Goal: Information Seeking & Learning: Learn about a topic

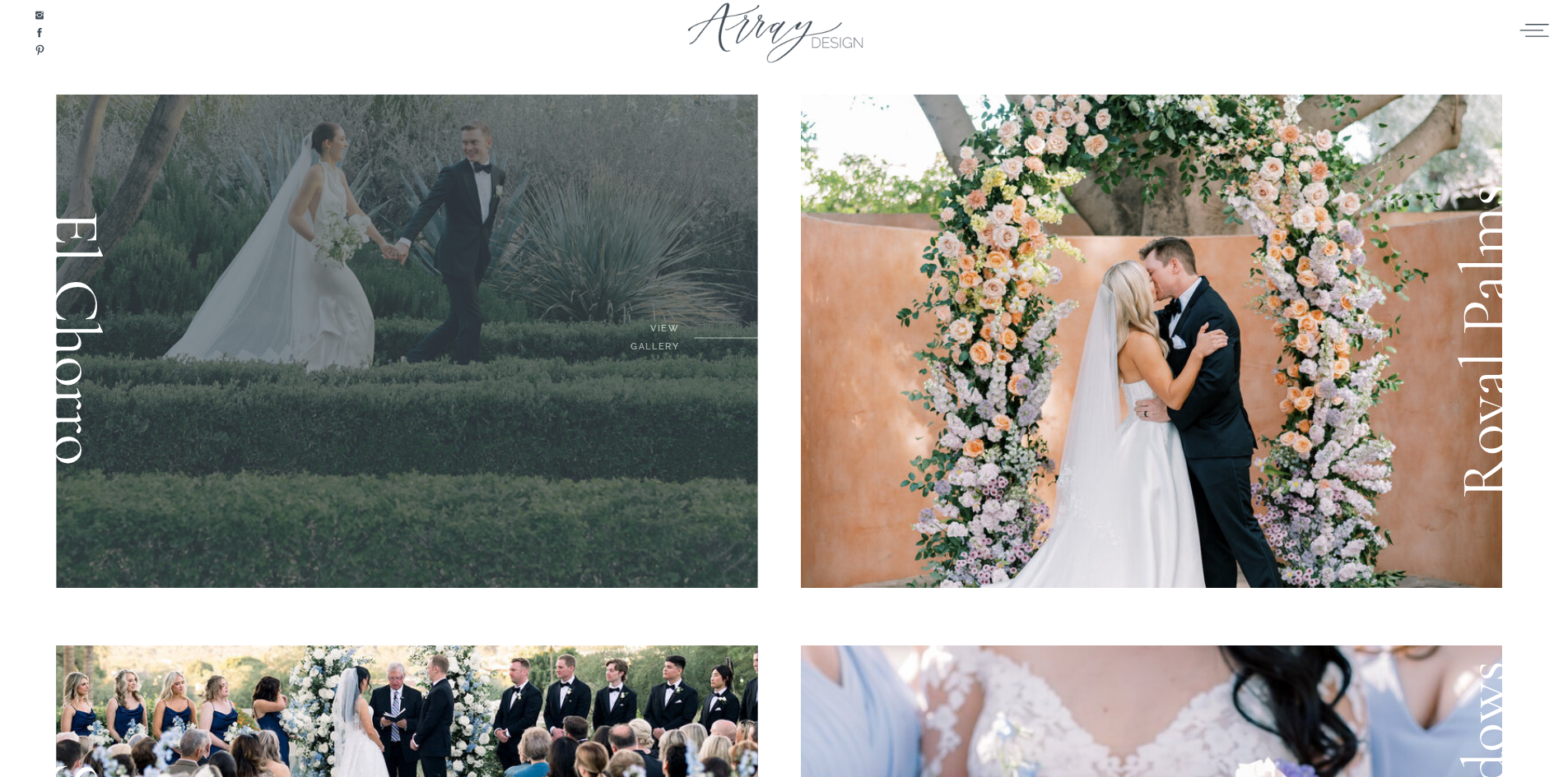
click at [404, 322] on div at bounding box center [406, 342] width 702 height 494
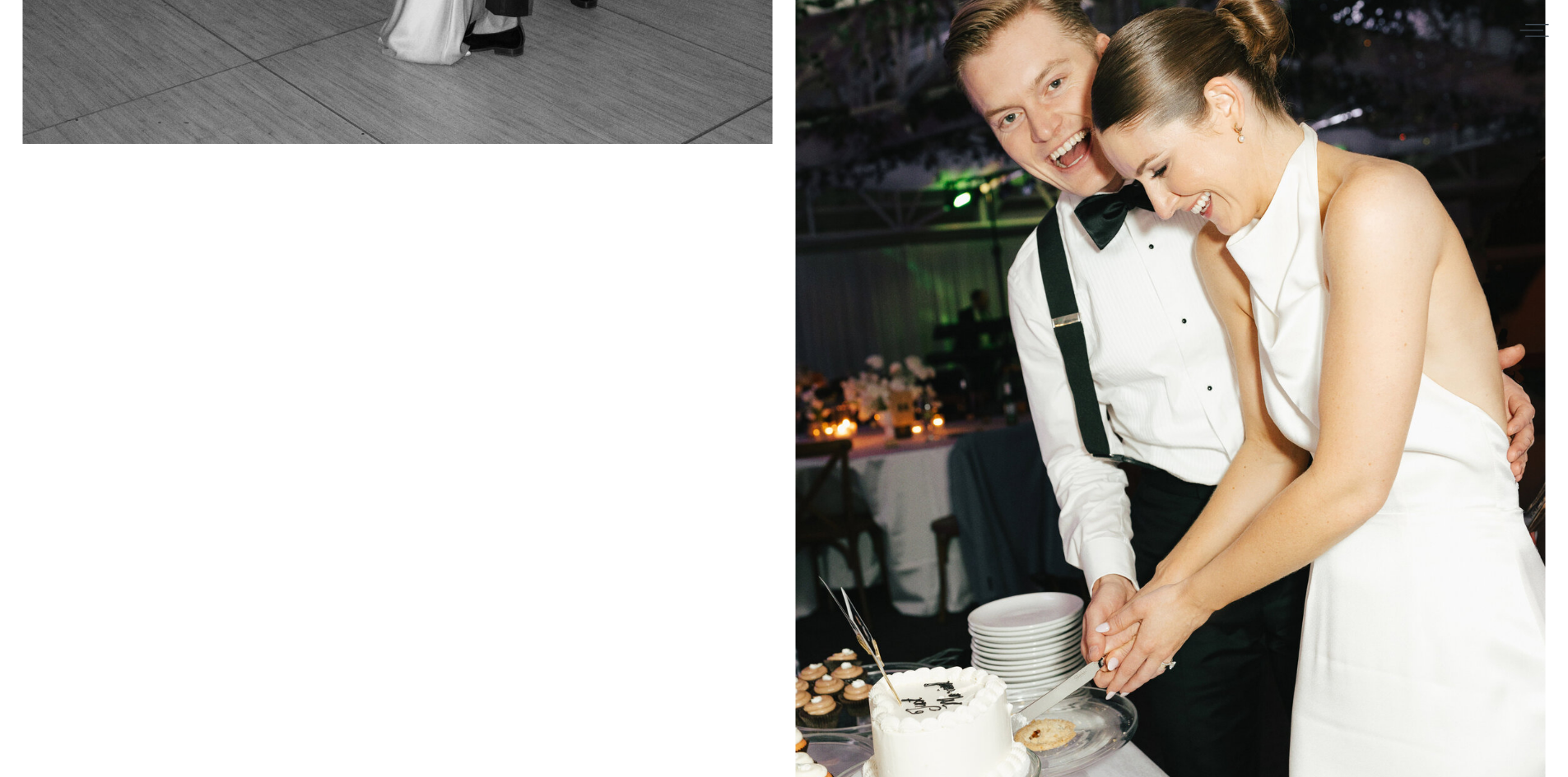
scroll to position [12160, 0]
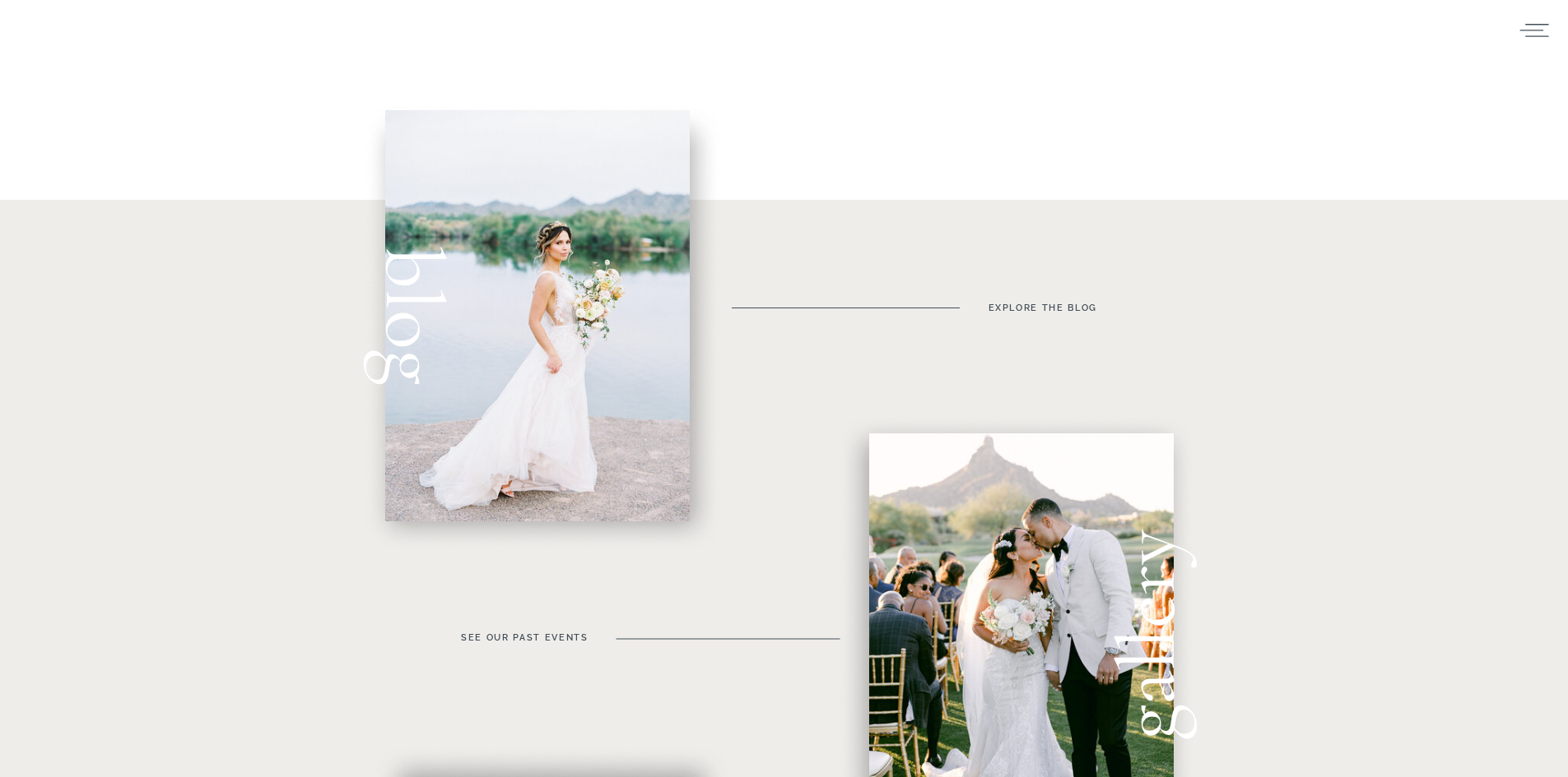
scroll to position [411, 0]
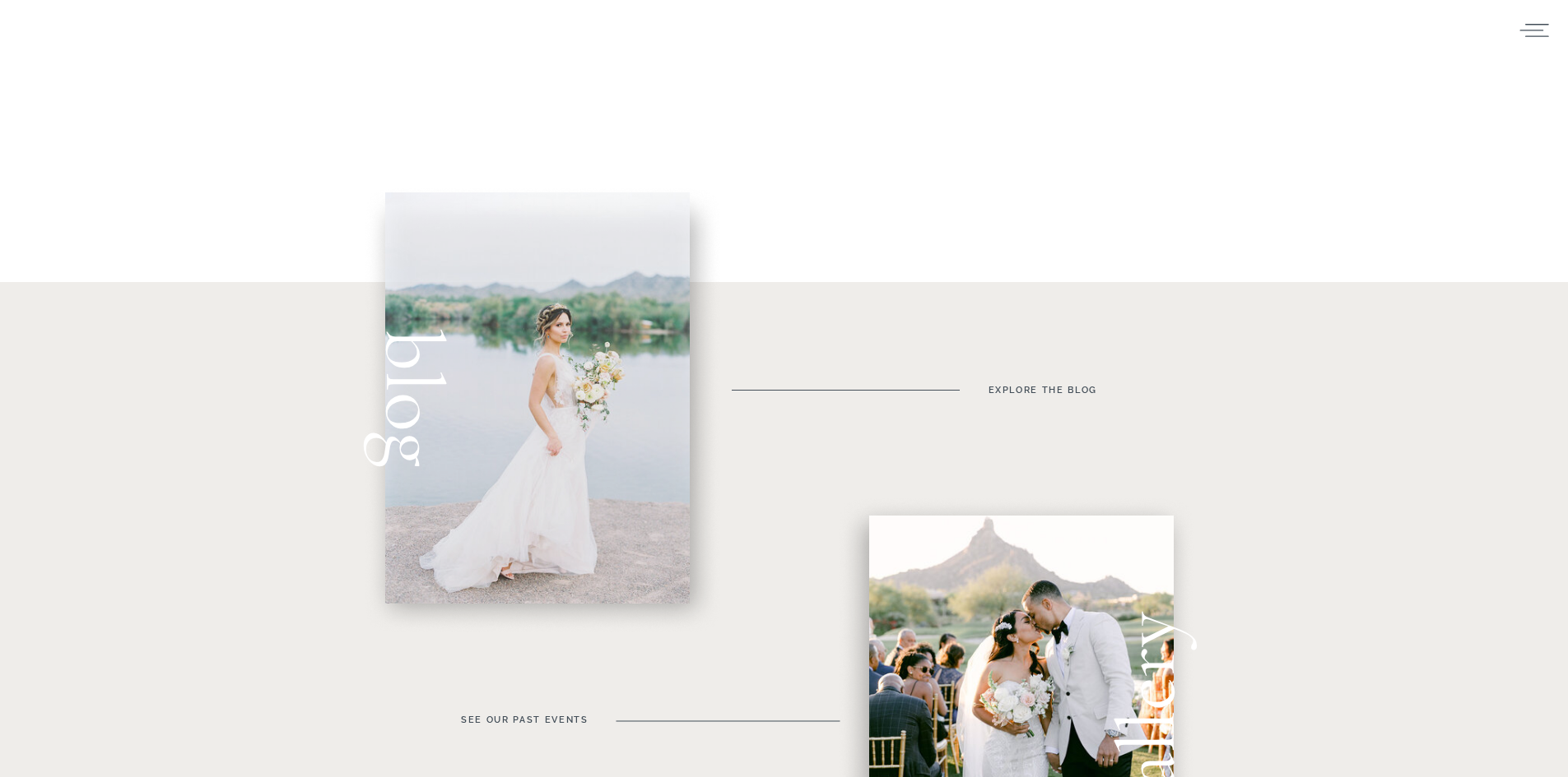
click at [587, 334] on div at bounding box center [537, 398] width 305 height 411
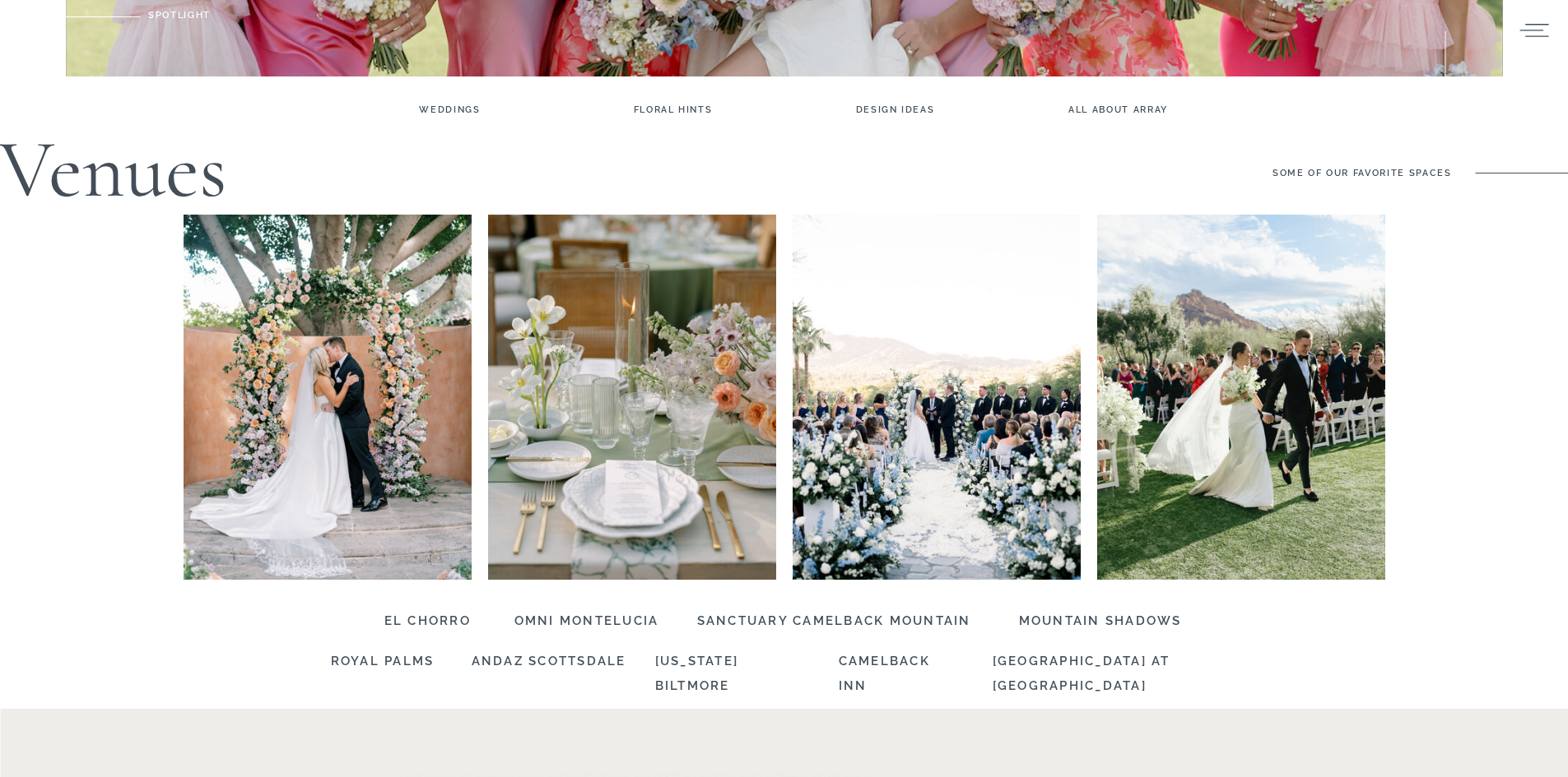
scroll to position [685, 0]
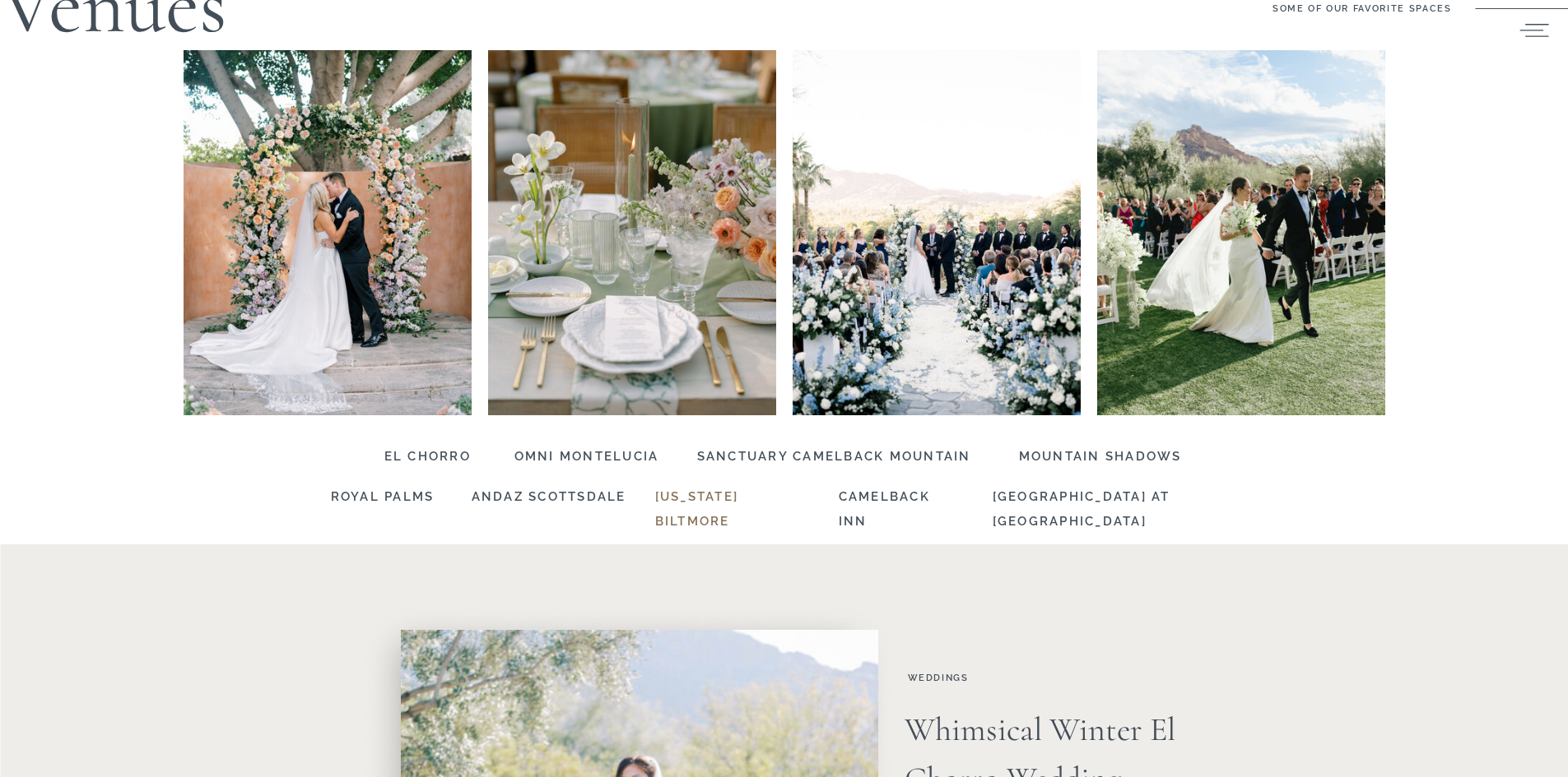
click at [691, 500] on h3 "[US_STATE] BILTMORE" at bounding box center [733, 493] width 155 height 18
click at [755, 451] on h3 "Sanctuary camelback mountain" at bounding box center [839, 453] width 284 height 18
click at [1028, 497] on h3 "[GEOGRAPHIC_DATA] at [GEOGRAPHIC_DATA]" at bounding box center [1117, 493] width 249 height 18
click at [541, 458] on h3 "Omni Montelucia" at bounding box center [586, 453] width 144 height 18
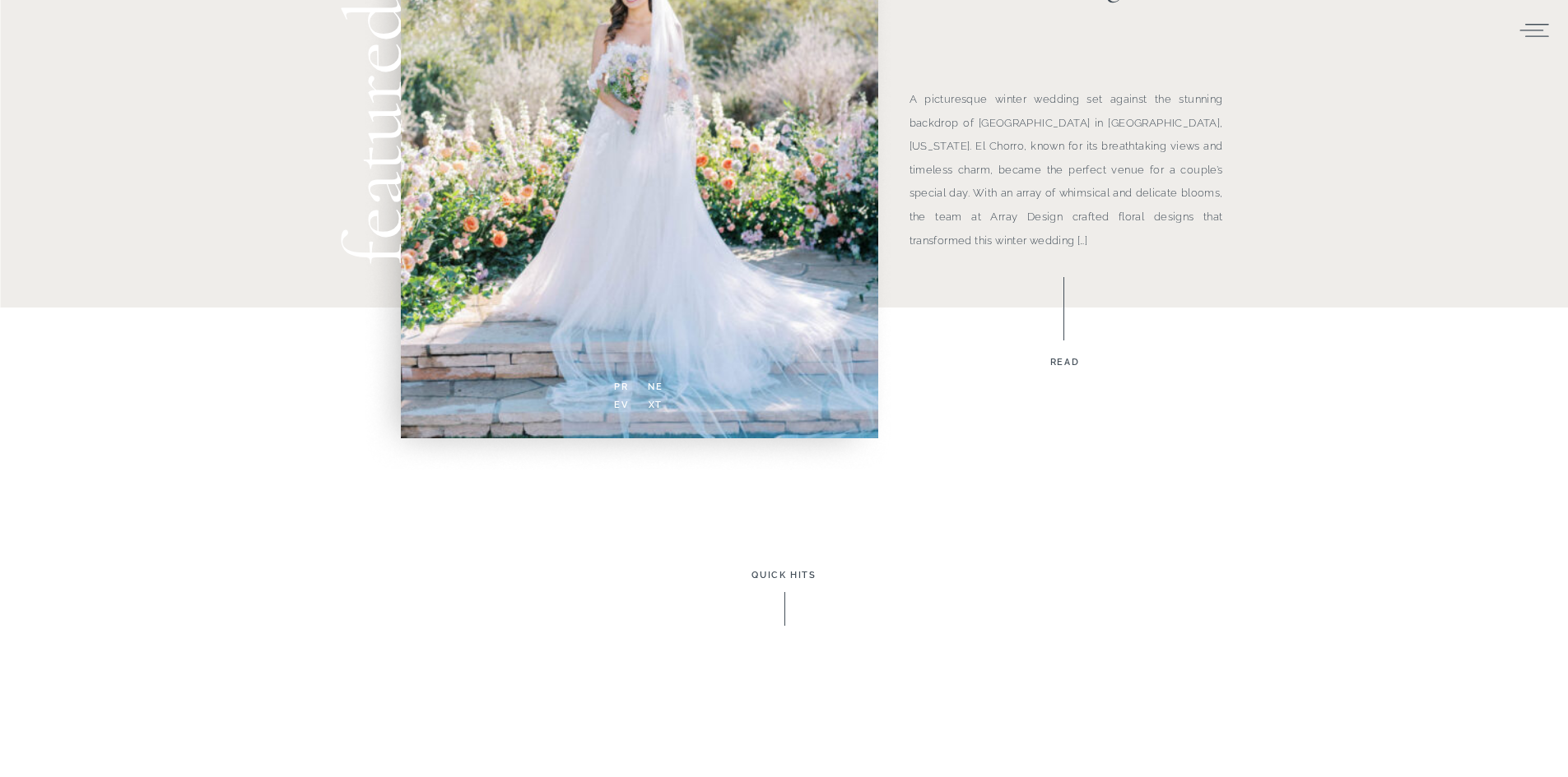
scroll to position [1563, 0]
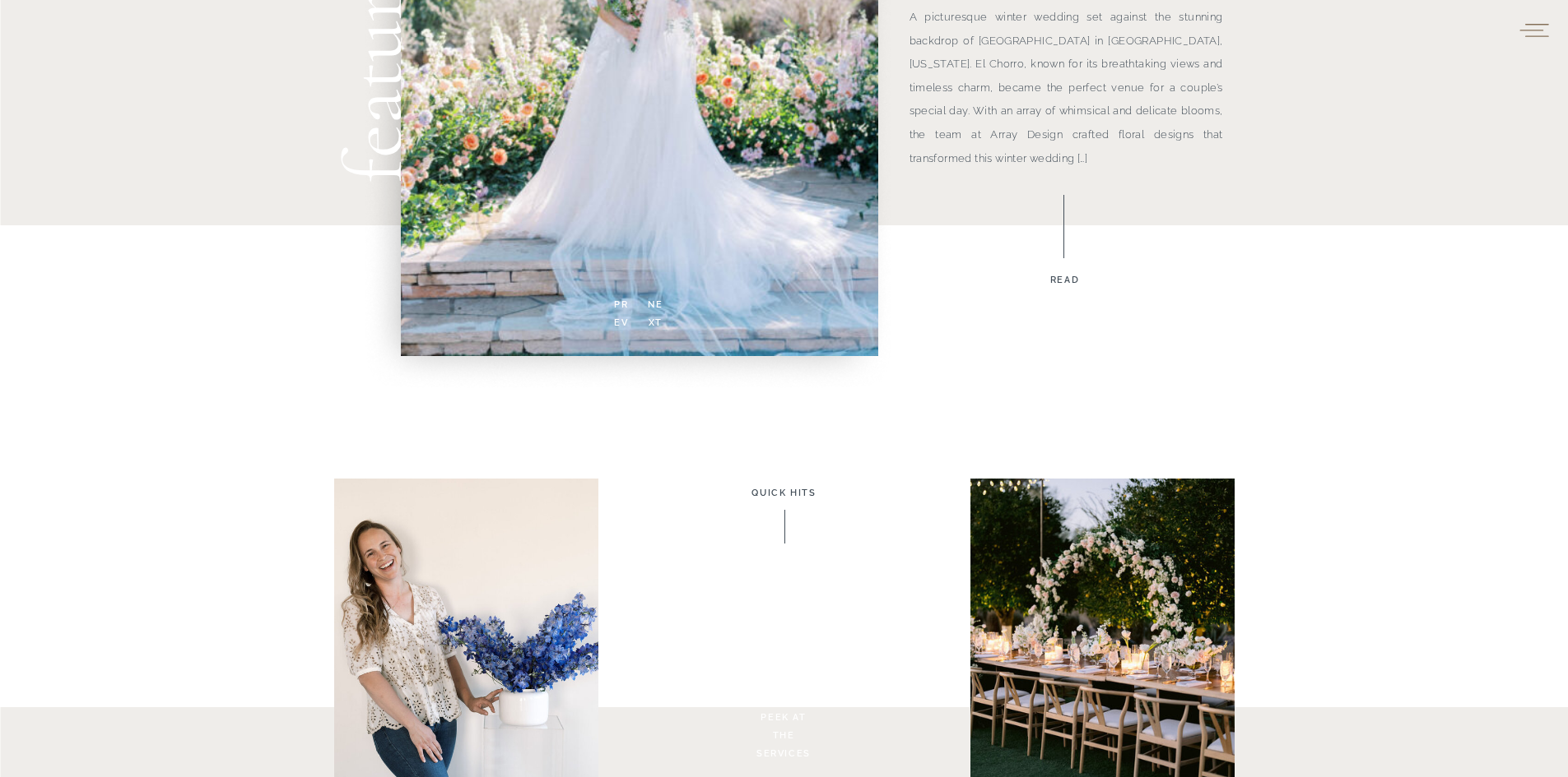
click at [1540, 24] on icon at bounding box center [1534, 30] width 29 height 13
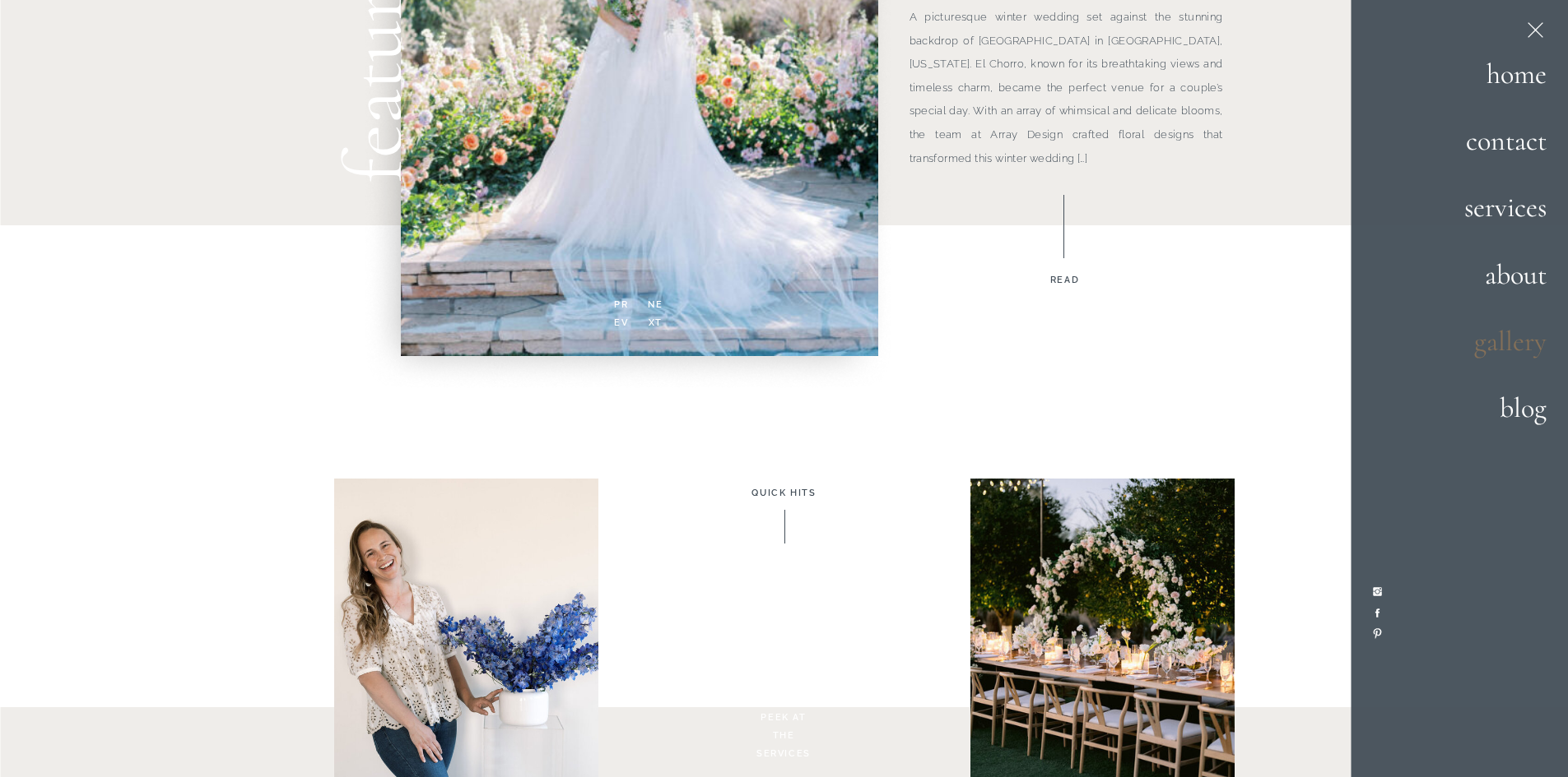
click at [1491, 344] on h2 "gallery" at bounding box center [1490, 342] width 113 height 45
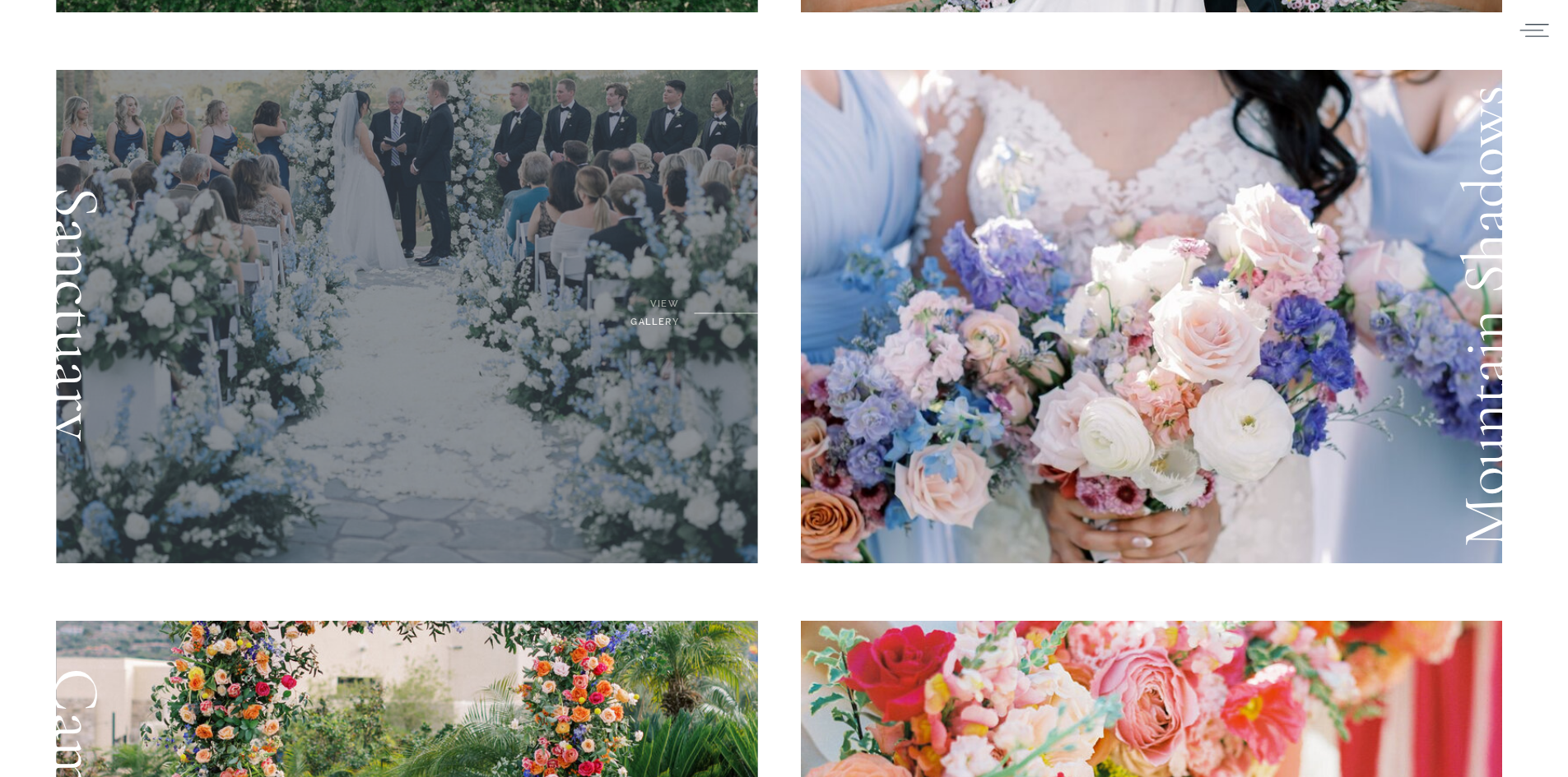
click at [567, 382] on div at bounding box center [406, 317] width 702 height 494
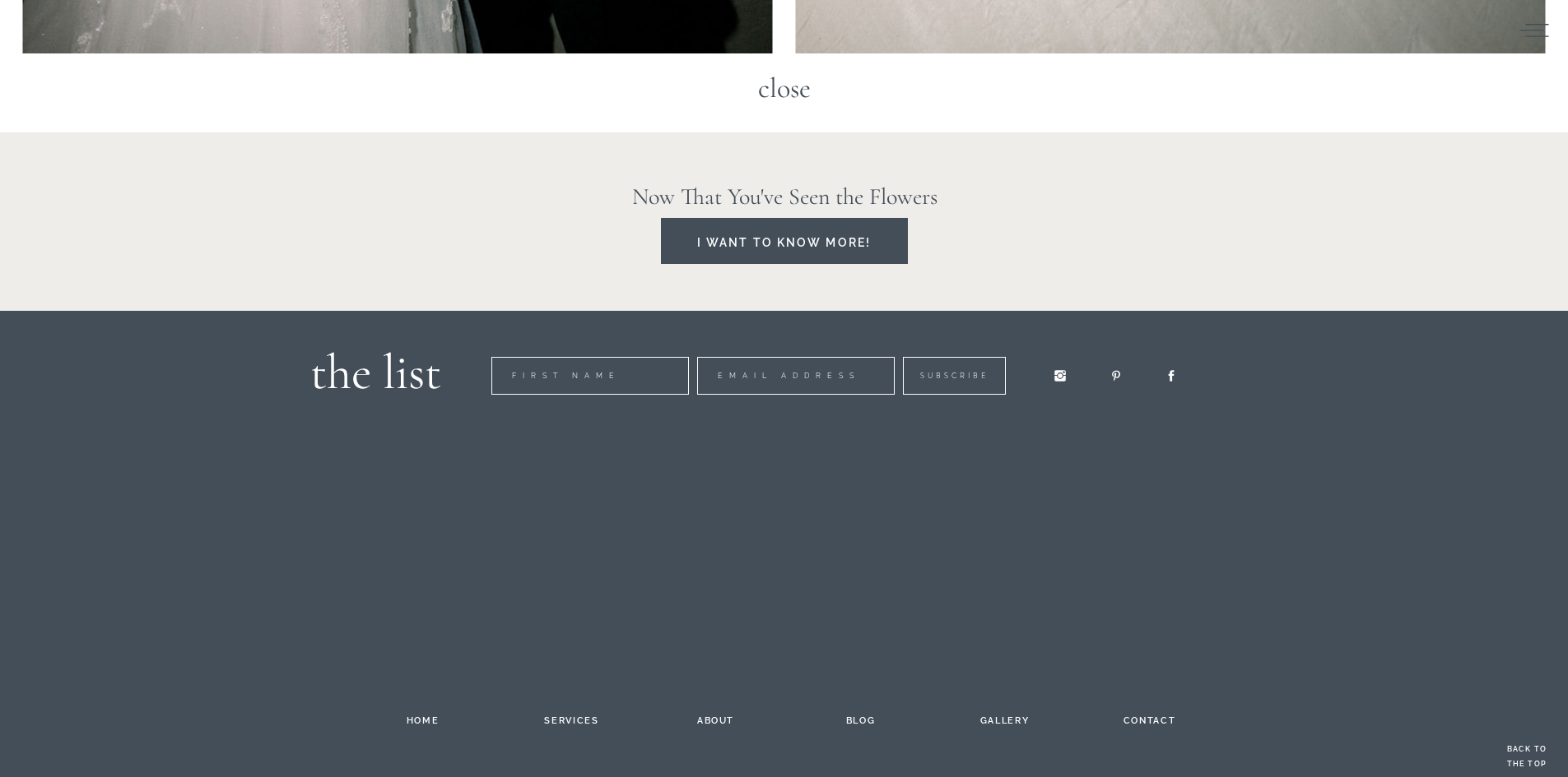
scroll to position [18759, 0]
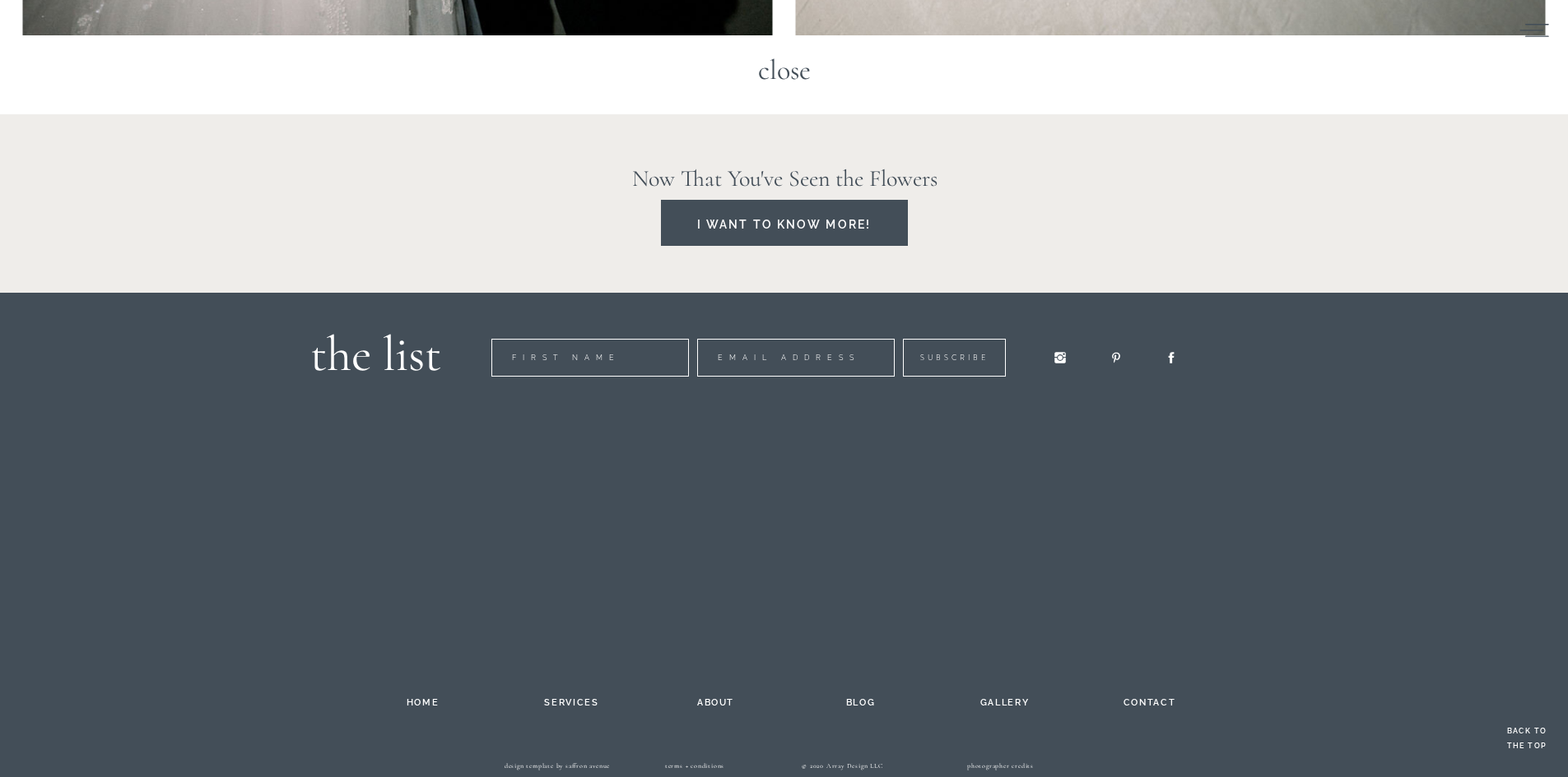
scroll to position [576, 0]
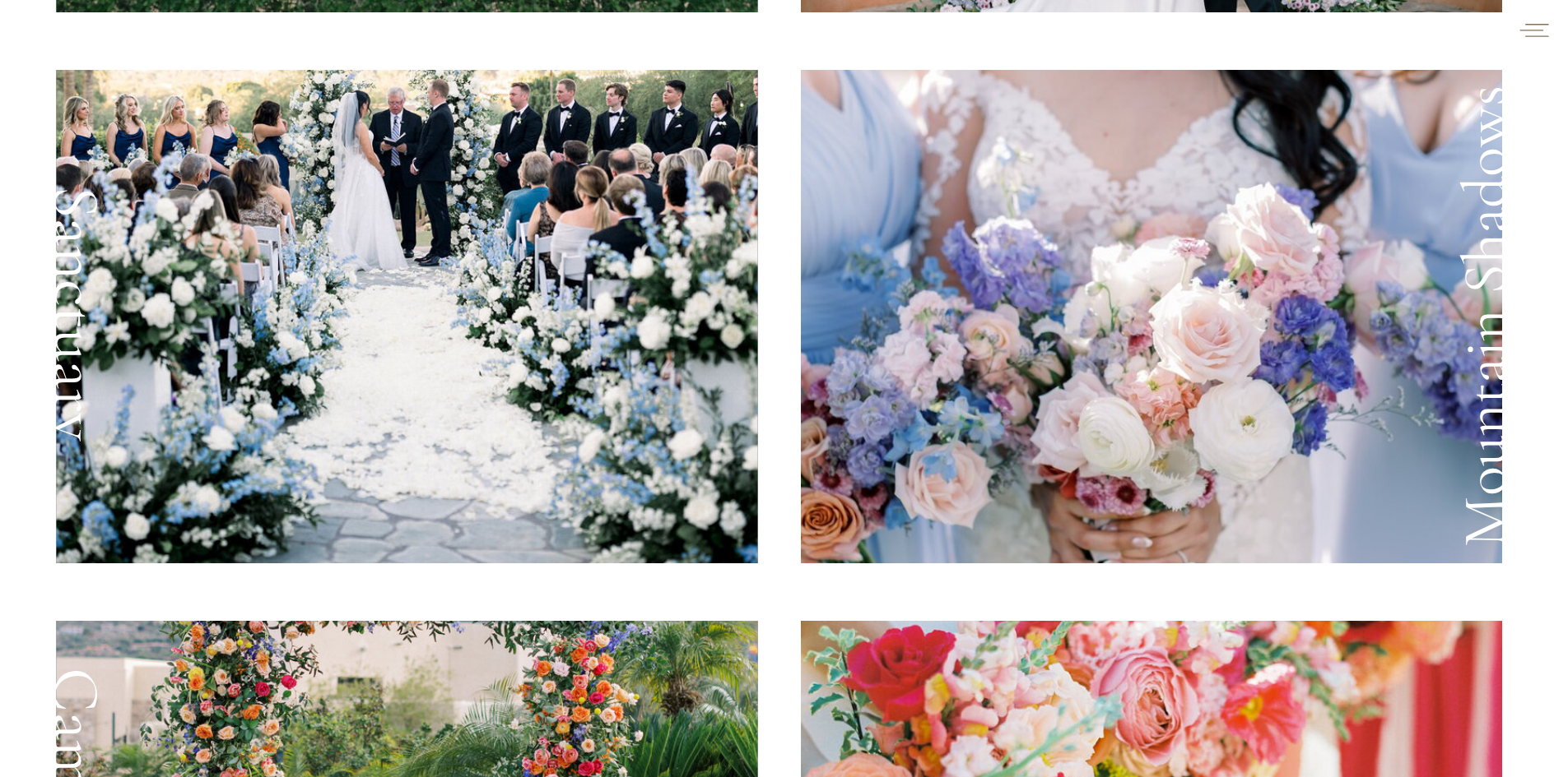
click at [1542, 29] on icon at bounding box center [1534, 30] width 32 height 24
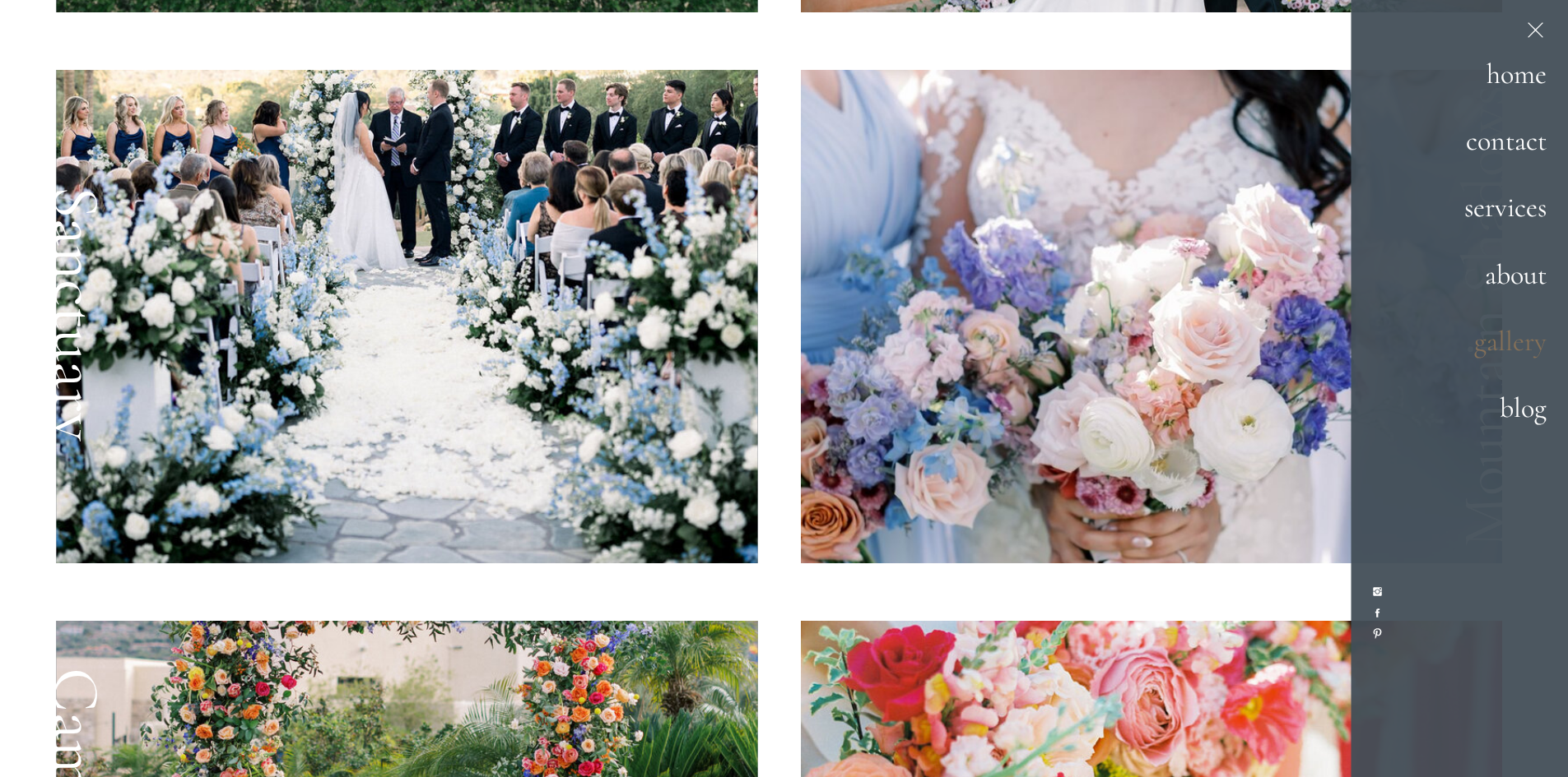
click at [1516, 338] on h2 "gallery" at bounding box center [1490, 342] width 113 height 45
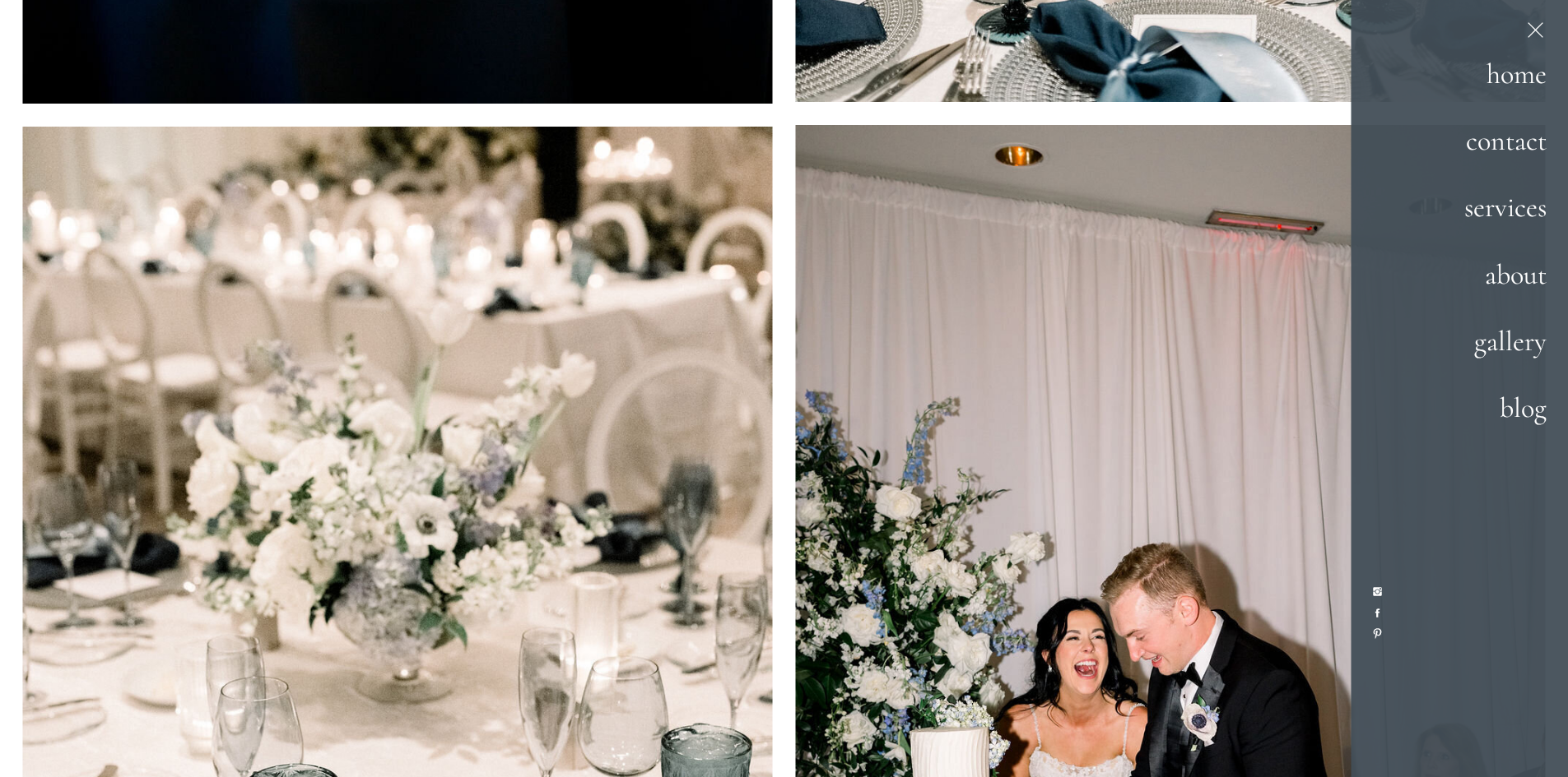
scroll to position [16534, 0]
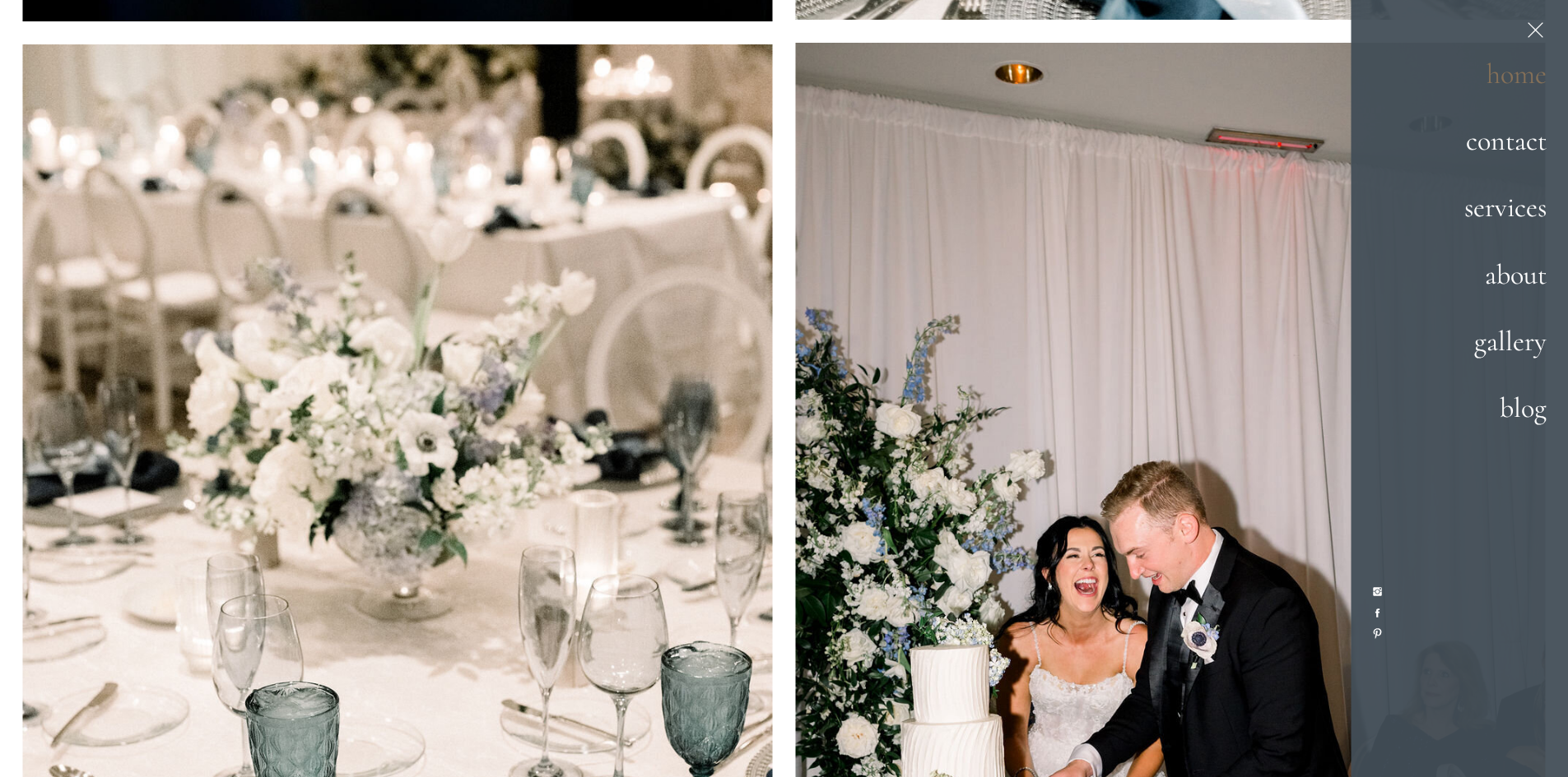
click at [1494, 74] on h2 "home" at bounding box center [1489, 75] width 116 height 45
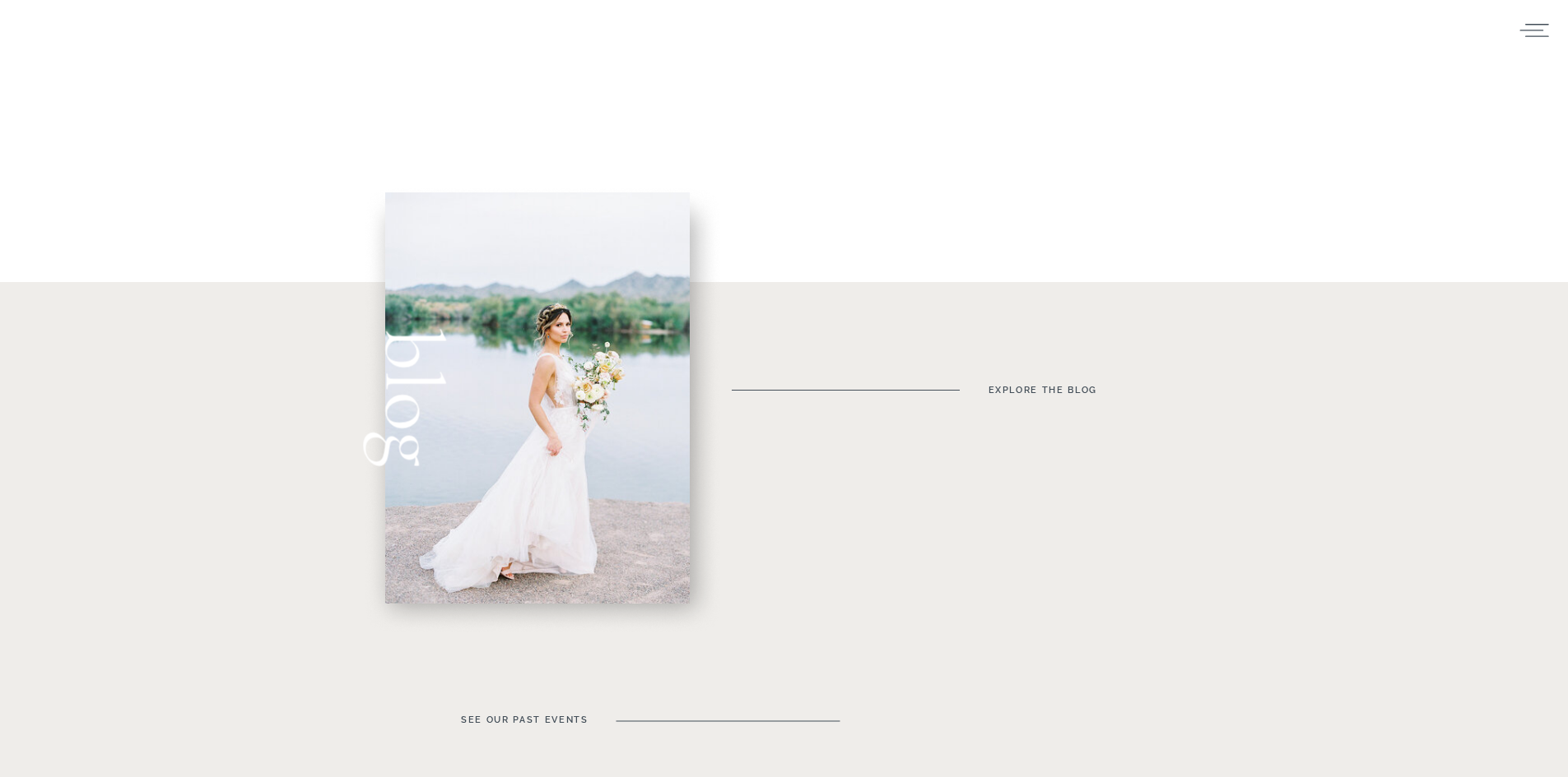
scroll to position [576, 0]
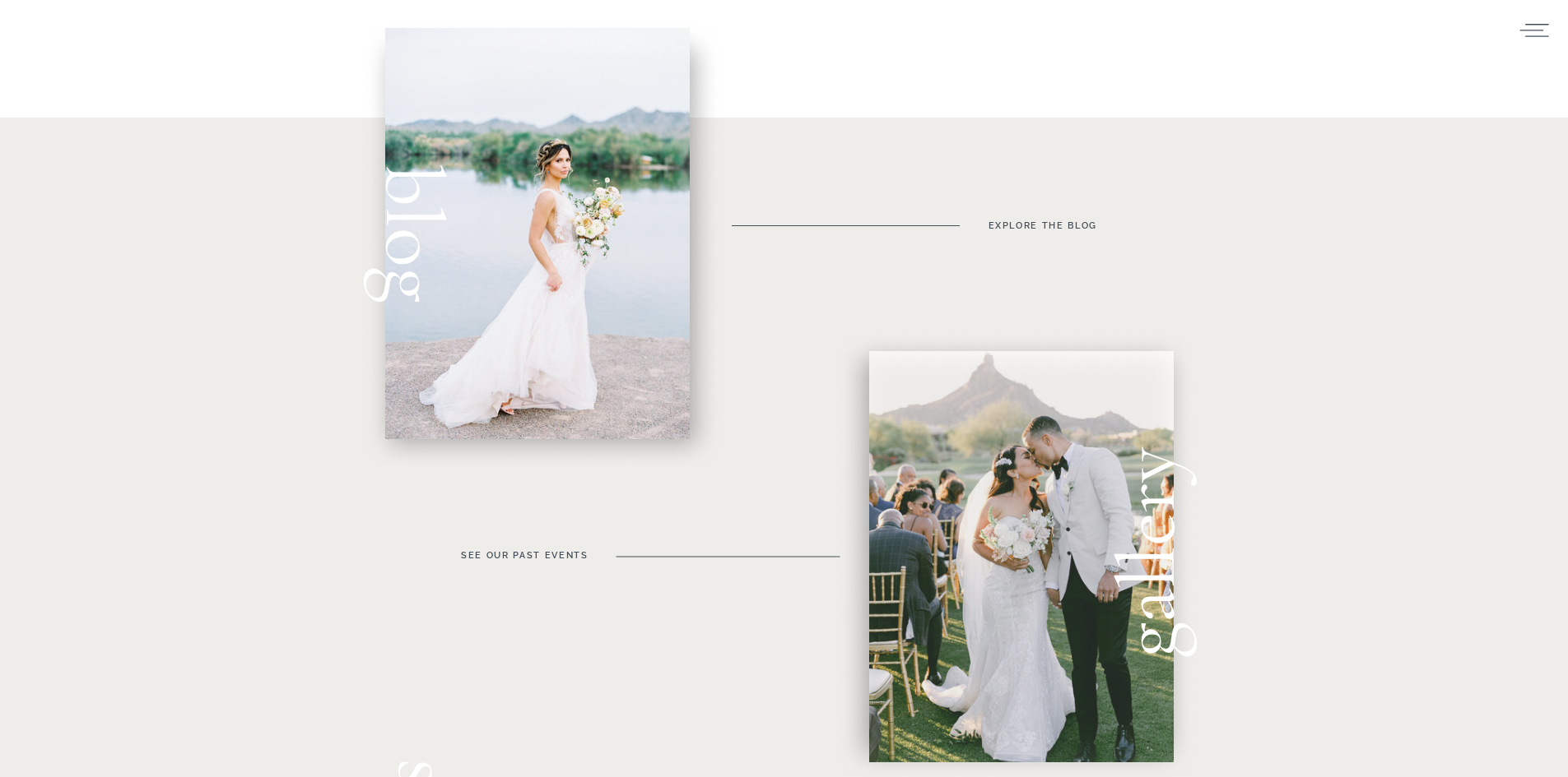
click at [929, 458] on div at bounding box center [1021, 556] width 305 height 411
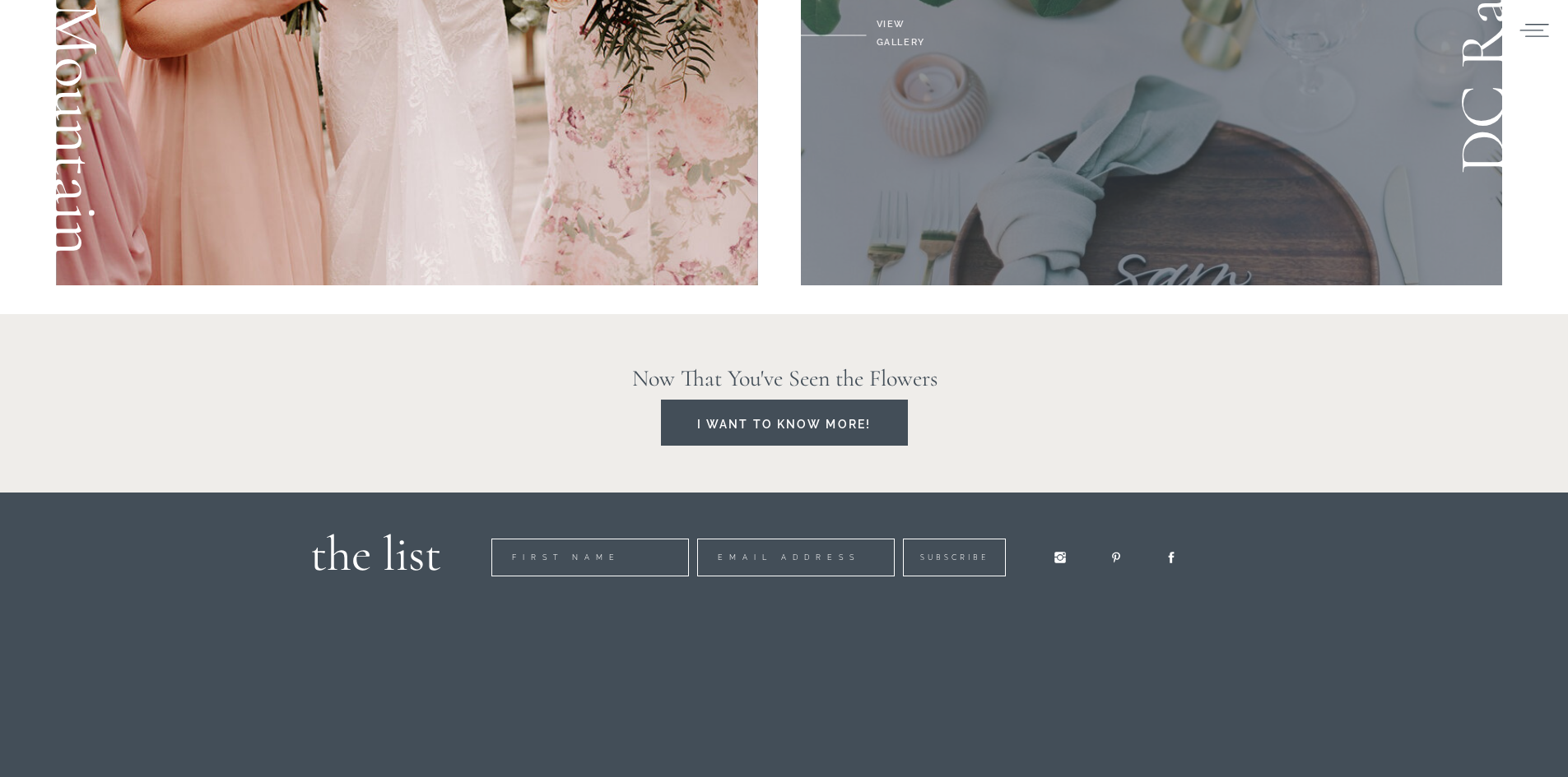
scroll to position [3126, 0]
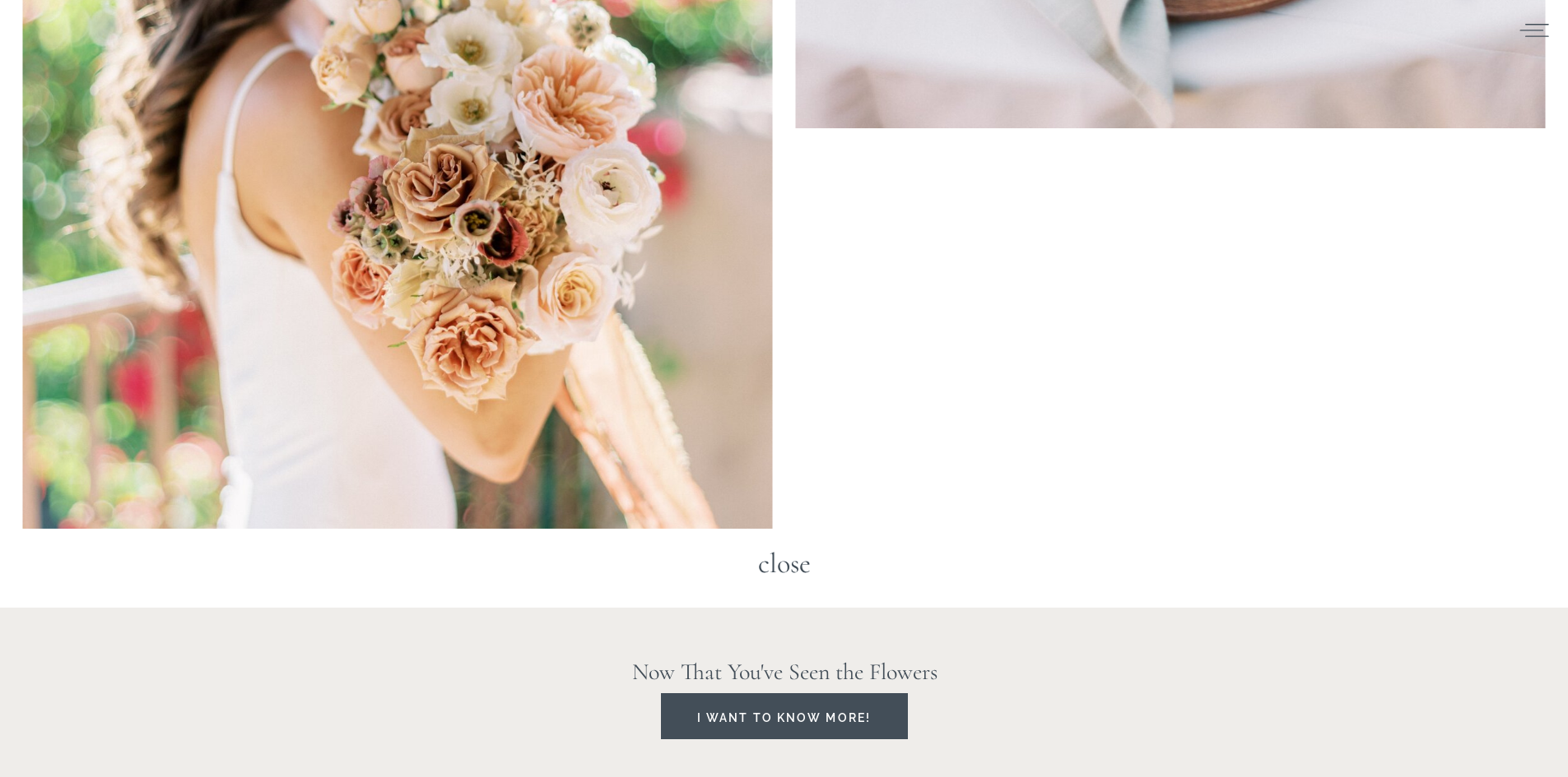
scroll to position [15034, 0]
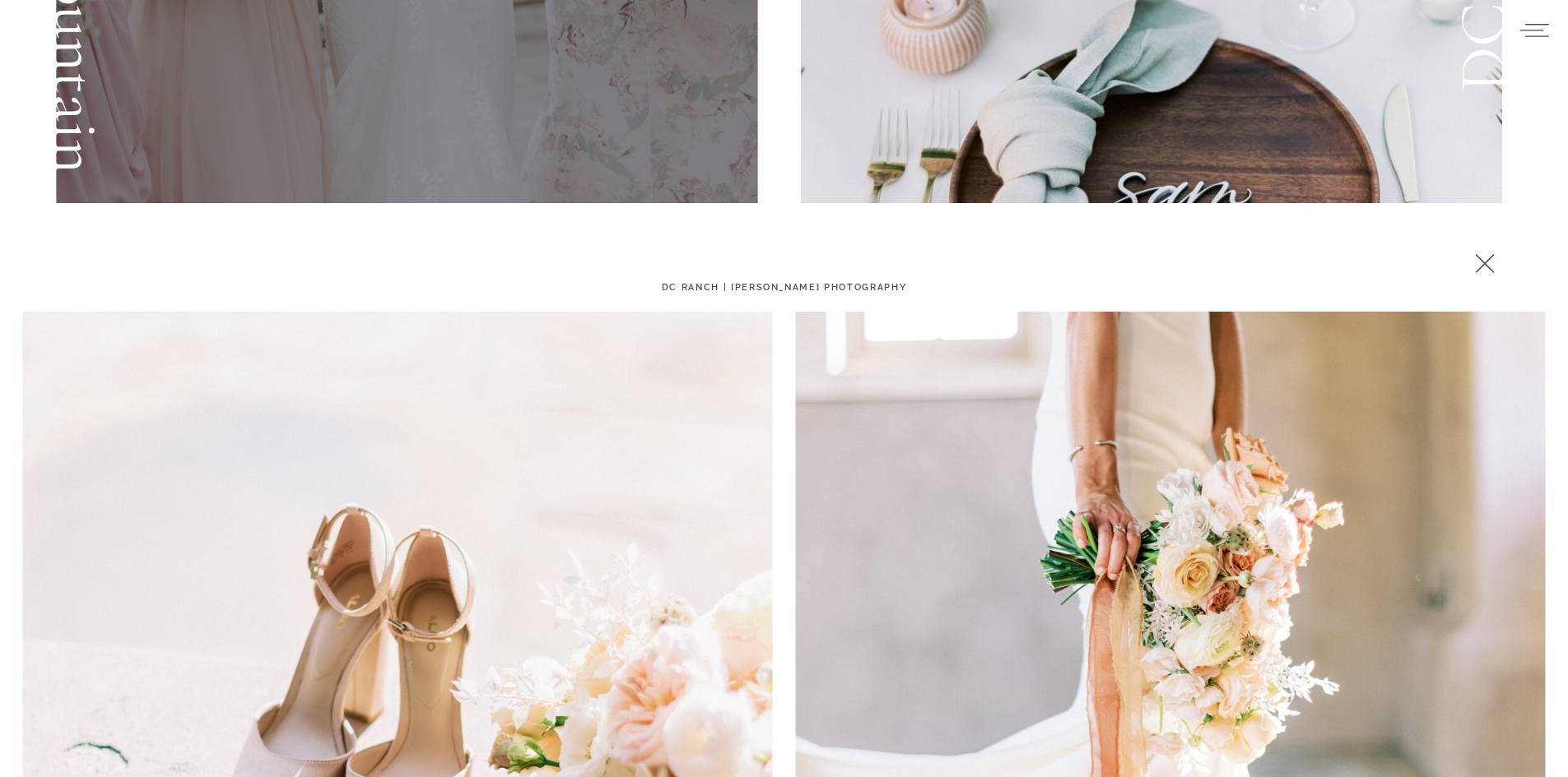
scroll to position [2632, 0]
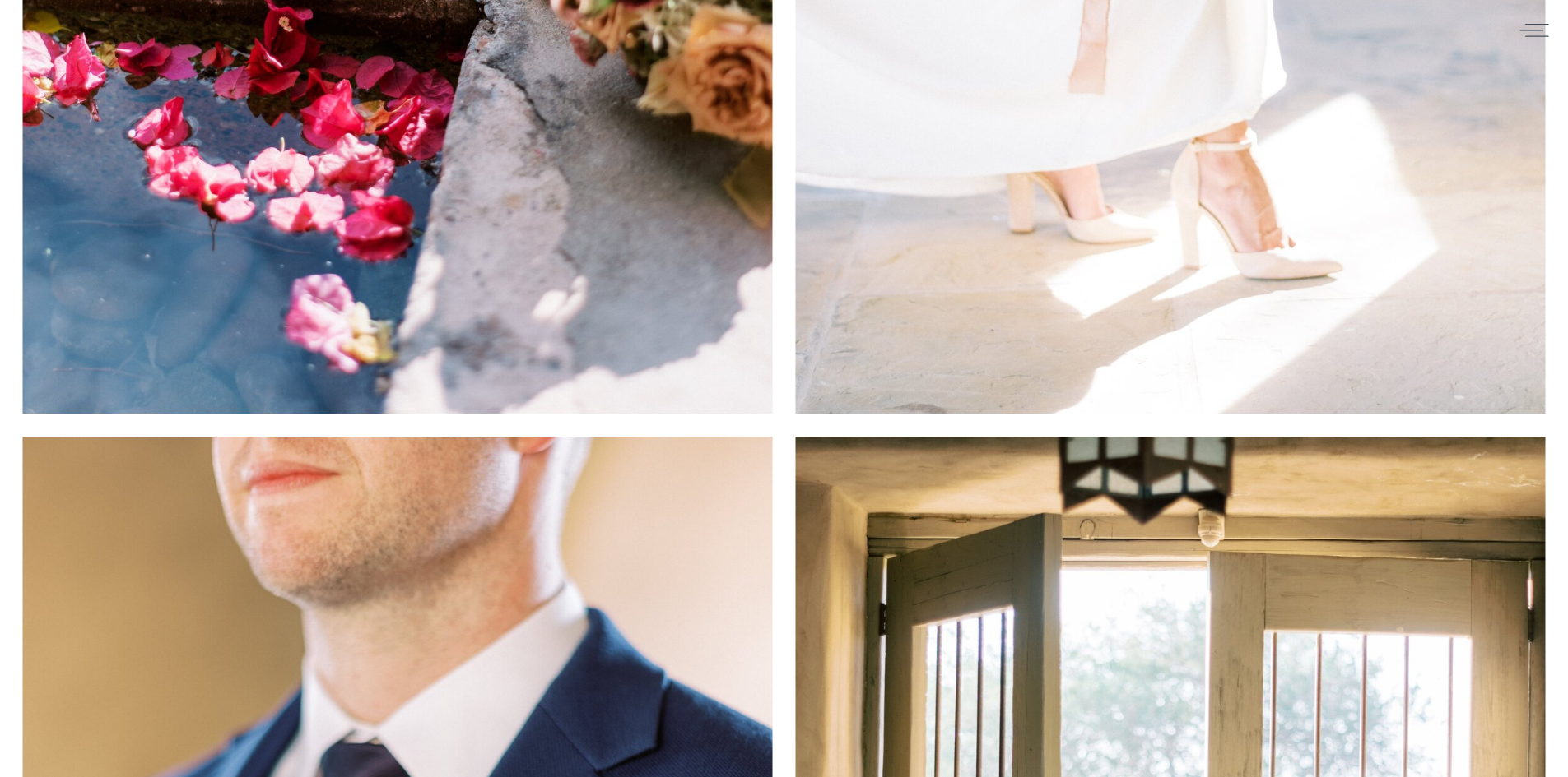
scroll to position [13393, 0]
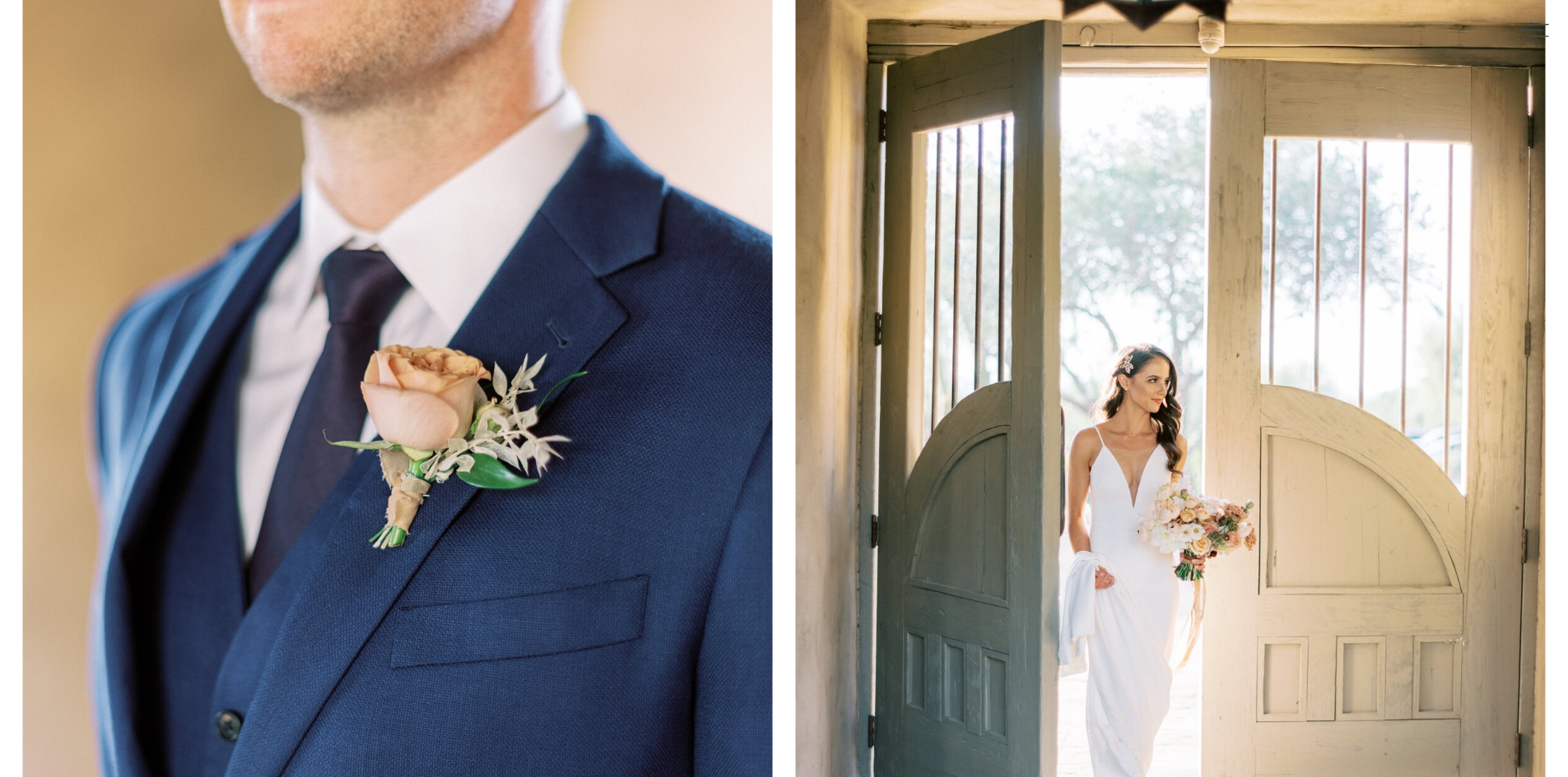
scroll to position [2632, 0]
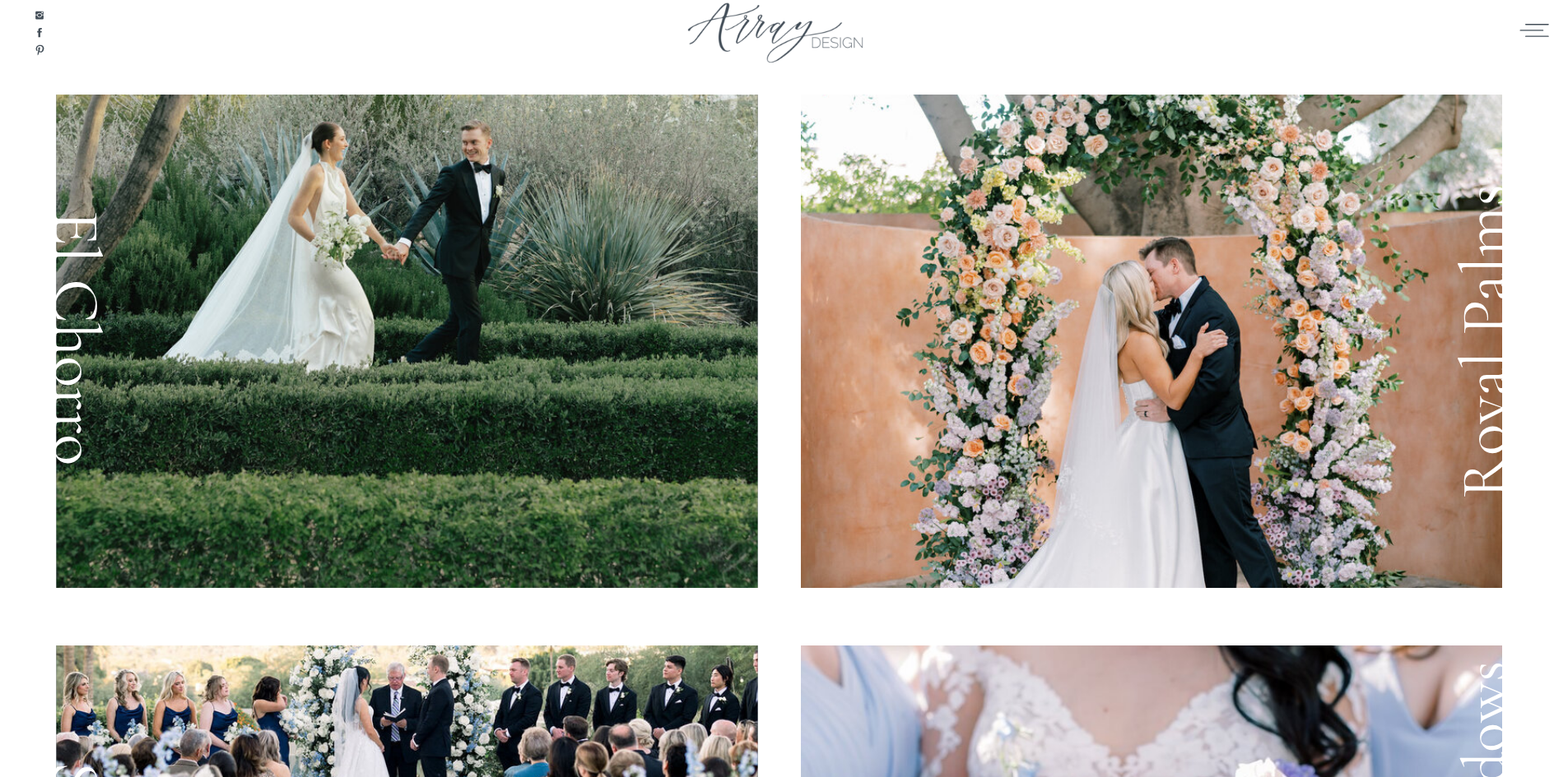
scroll to position [576, 0]
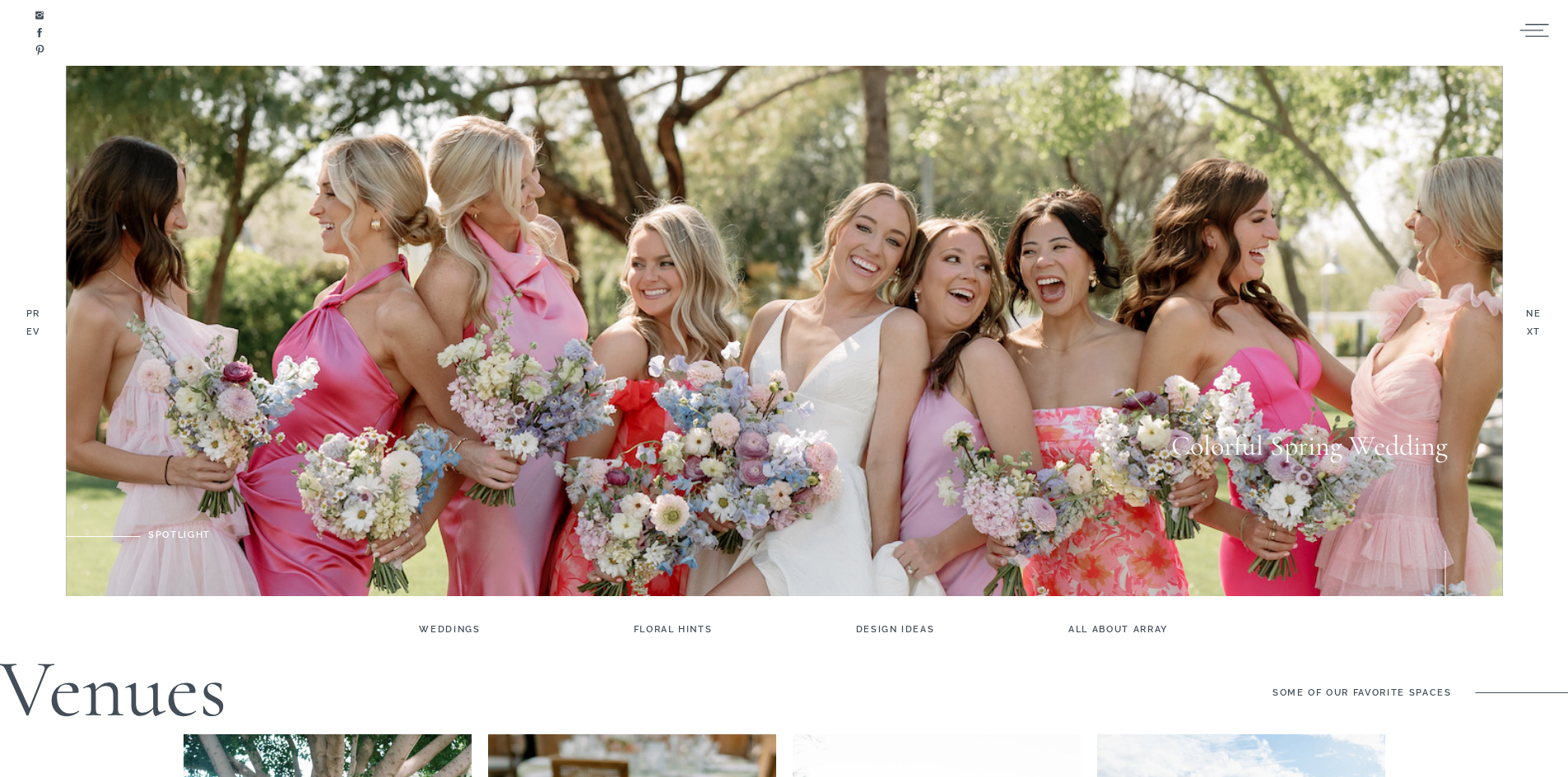
scroll to position [1563, 0]
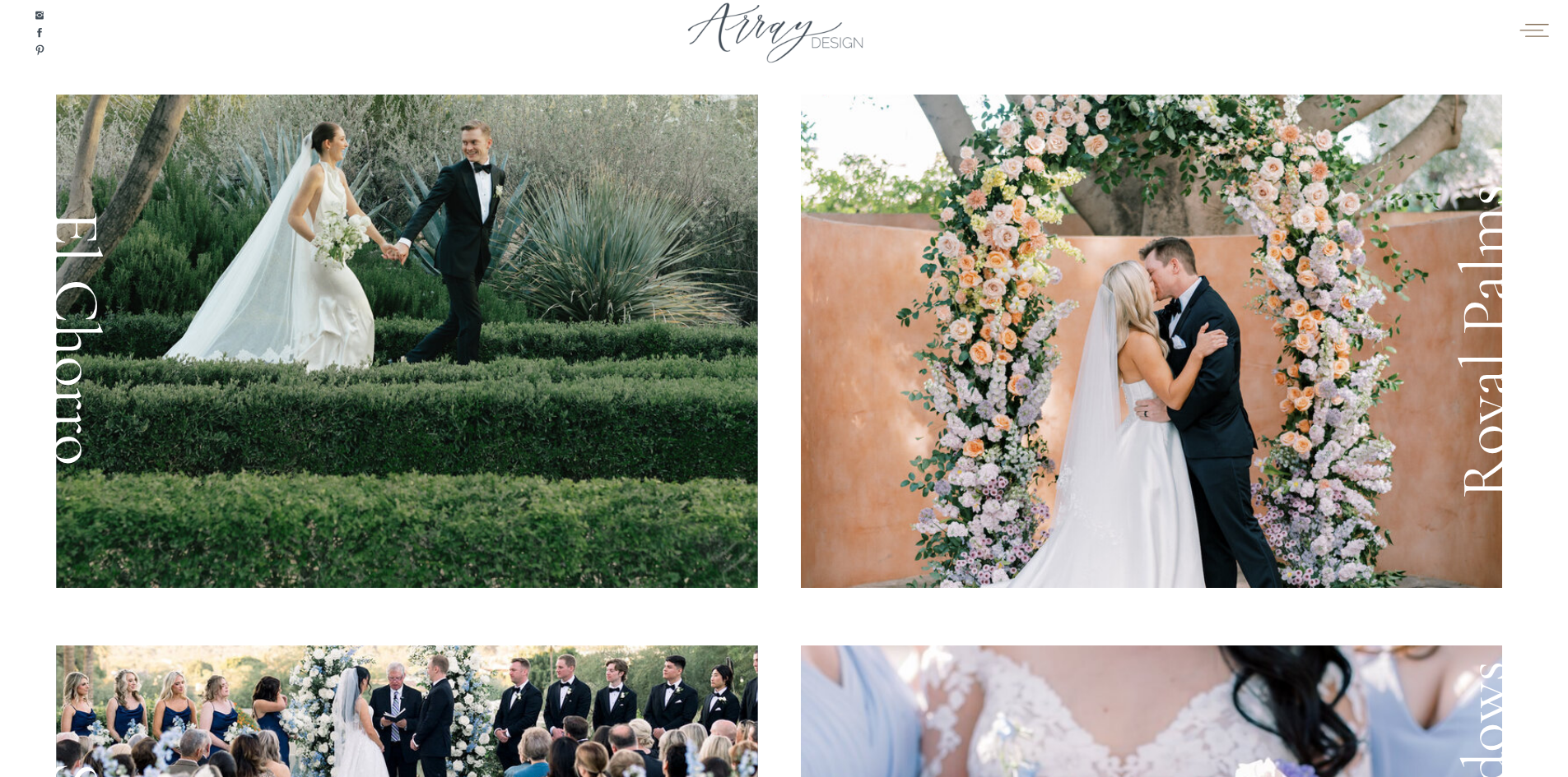
click at [1534, 19] on icon at bounding box center [1534, 30] width 32 height 24
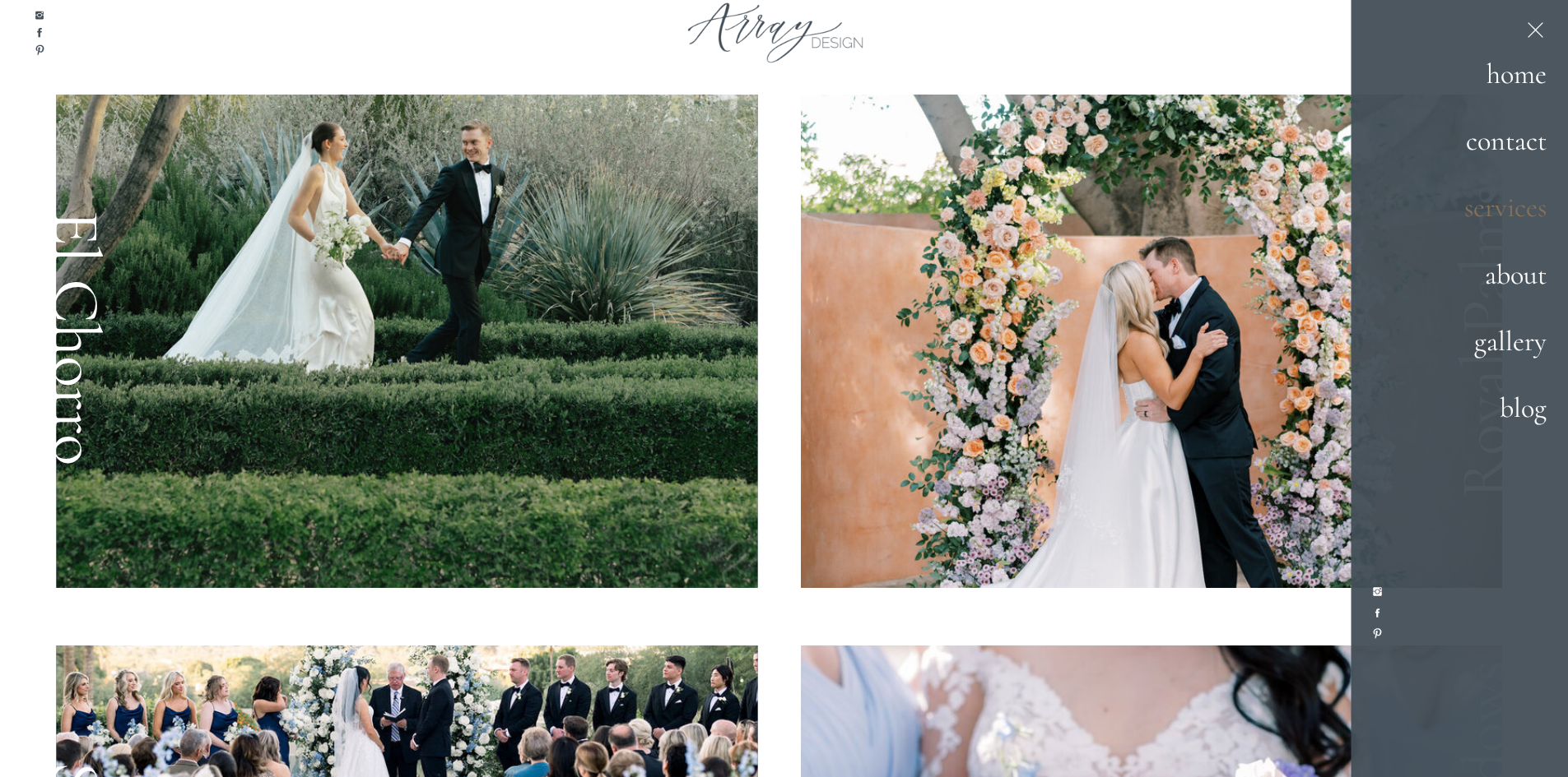
click at [1515, 215] on h2 "services" at bounding box center [1489, 209] width 116 height 45
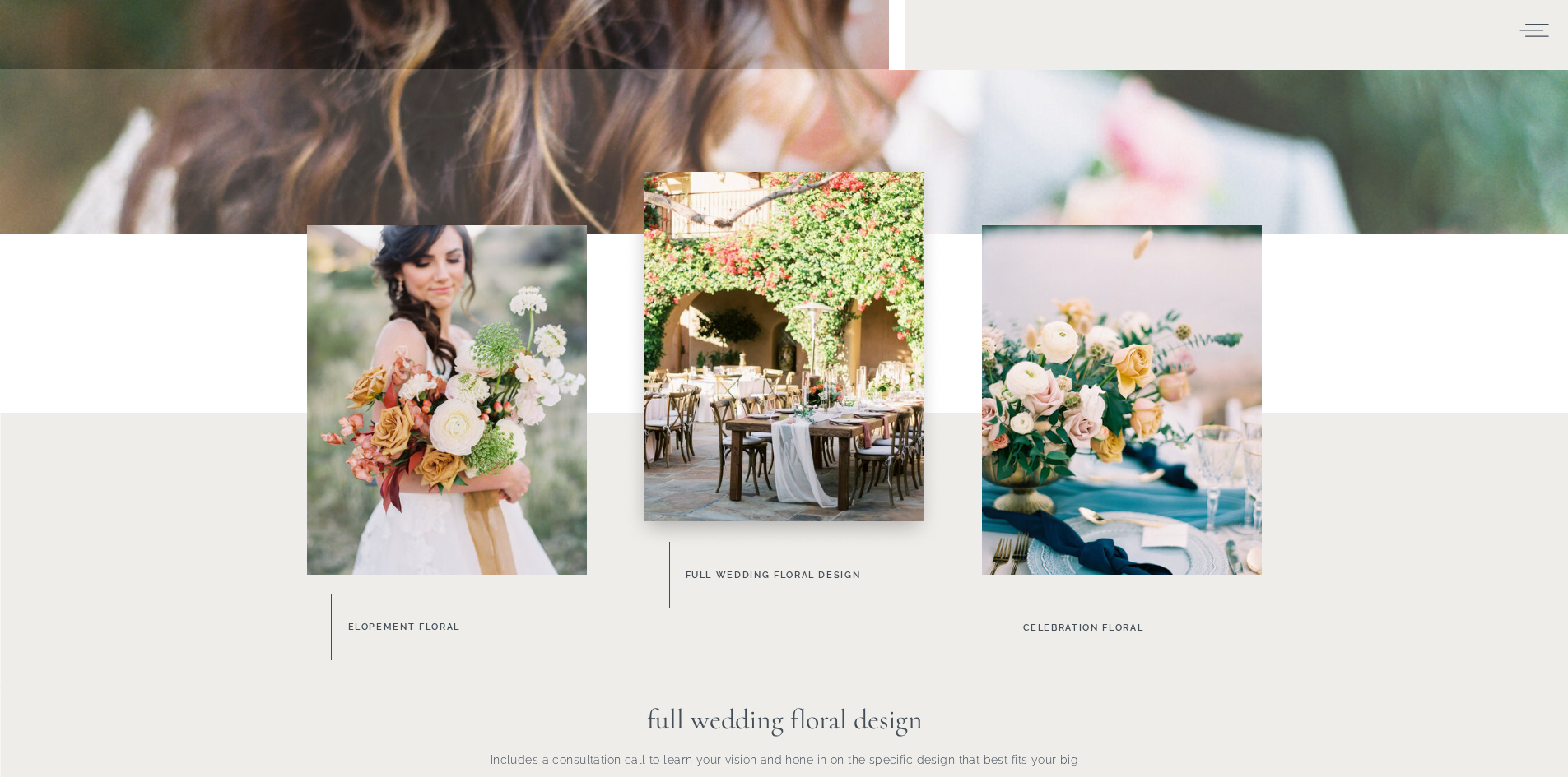
scroll to position [741, 0]
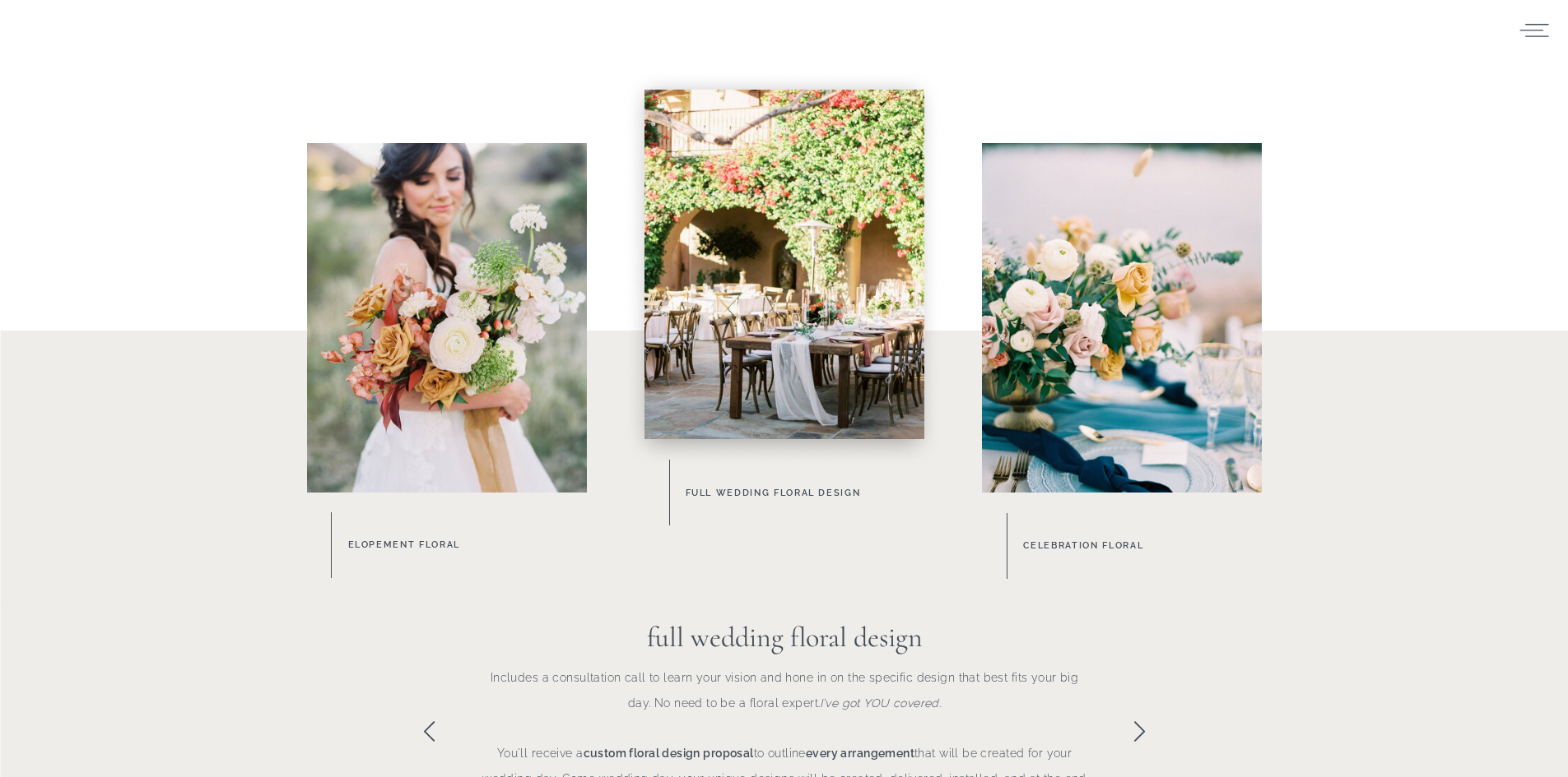
click at [800, 338] on div at bounding box center [784, 264] width 280 height 349
click at [392, 545] on h3 "Elopement Floral" at bounding box center [466, 545] width 238 height 18
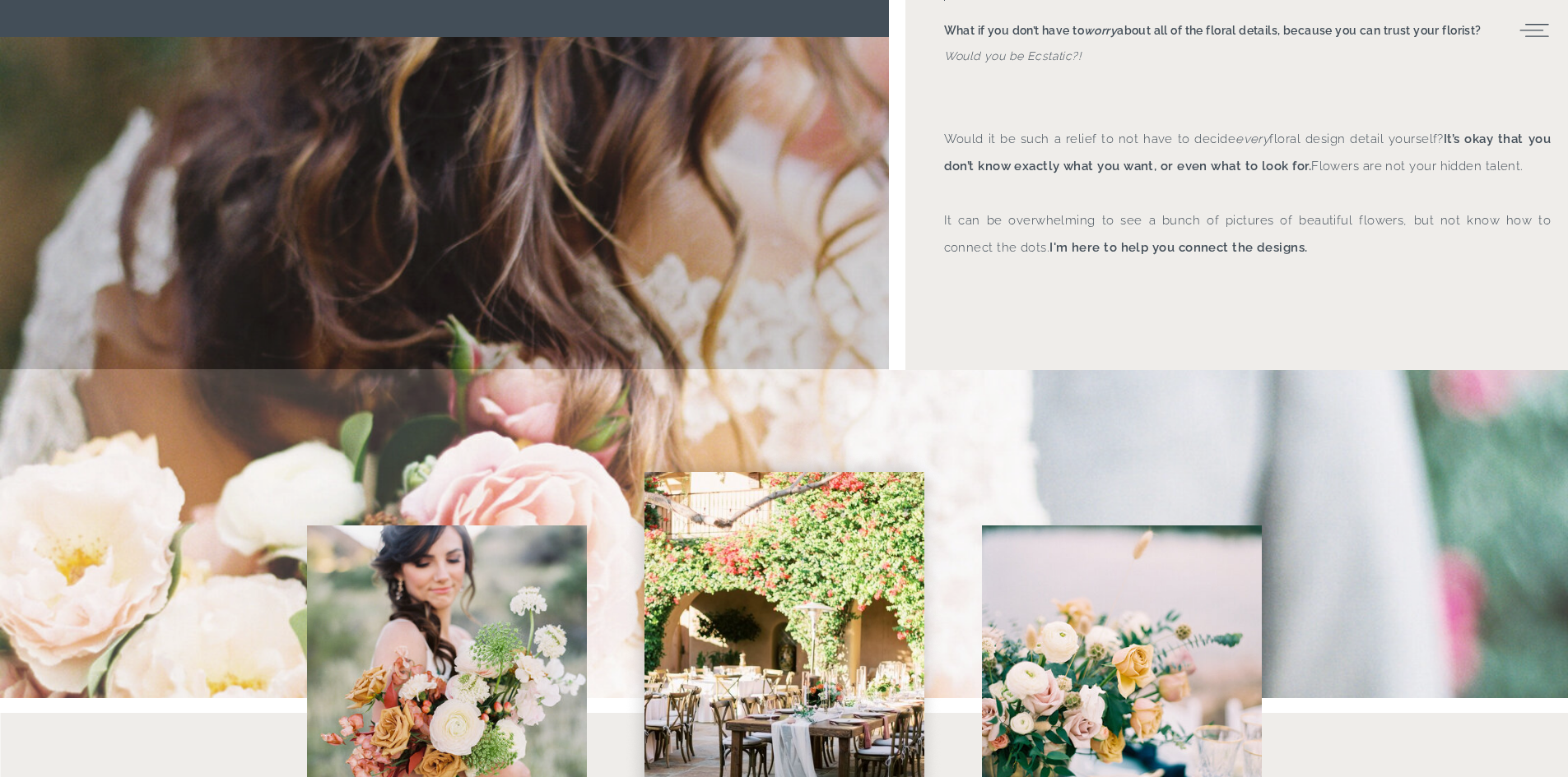
scroll to position [0, 0]
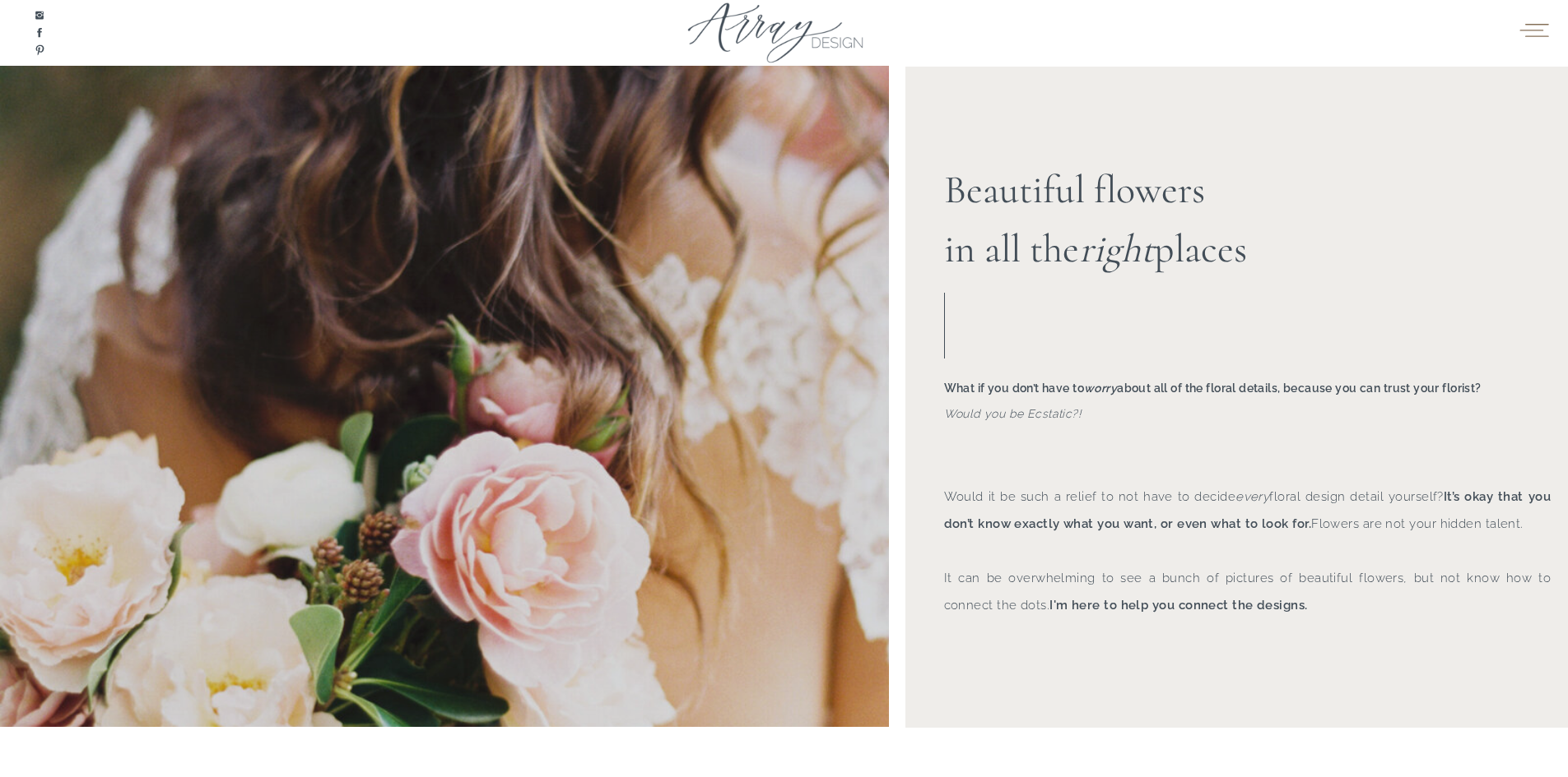
click at [1544, 20] on icon at bounding box center [1534, 30] width 32 height 24
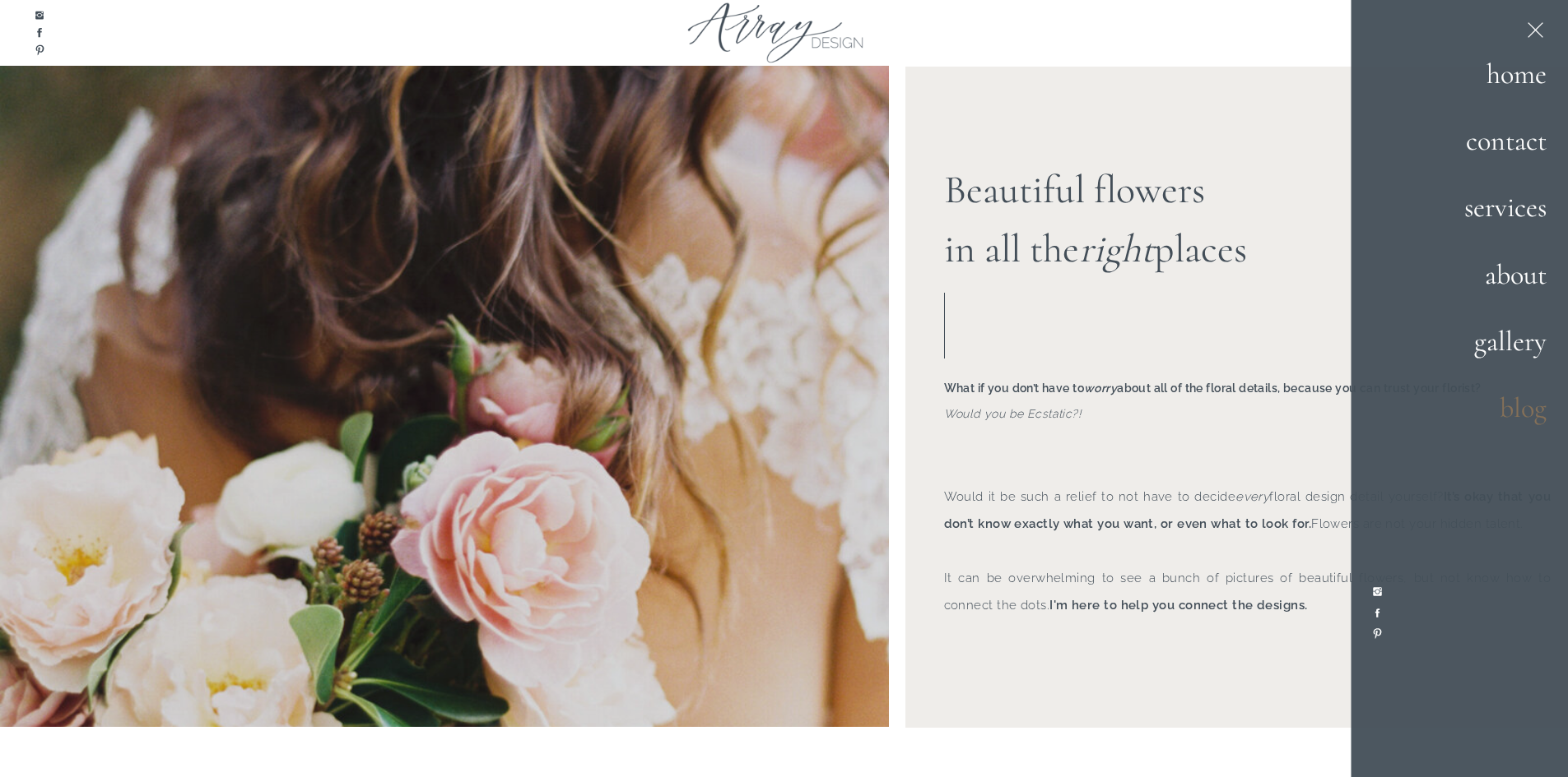
click at [1513, 404] on h2 "blog" at bounding box center [1452, 409] width 188 height 45
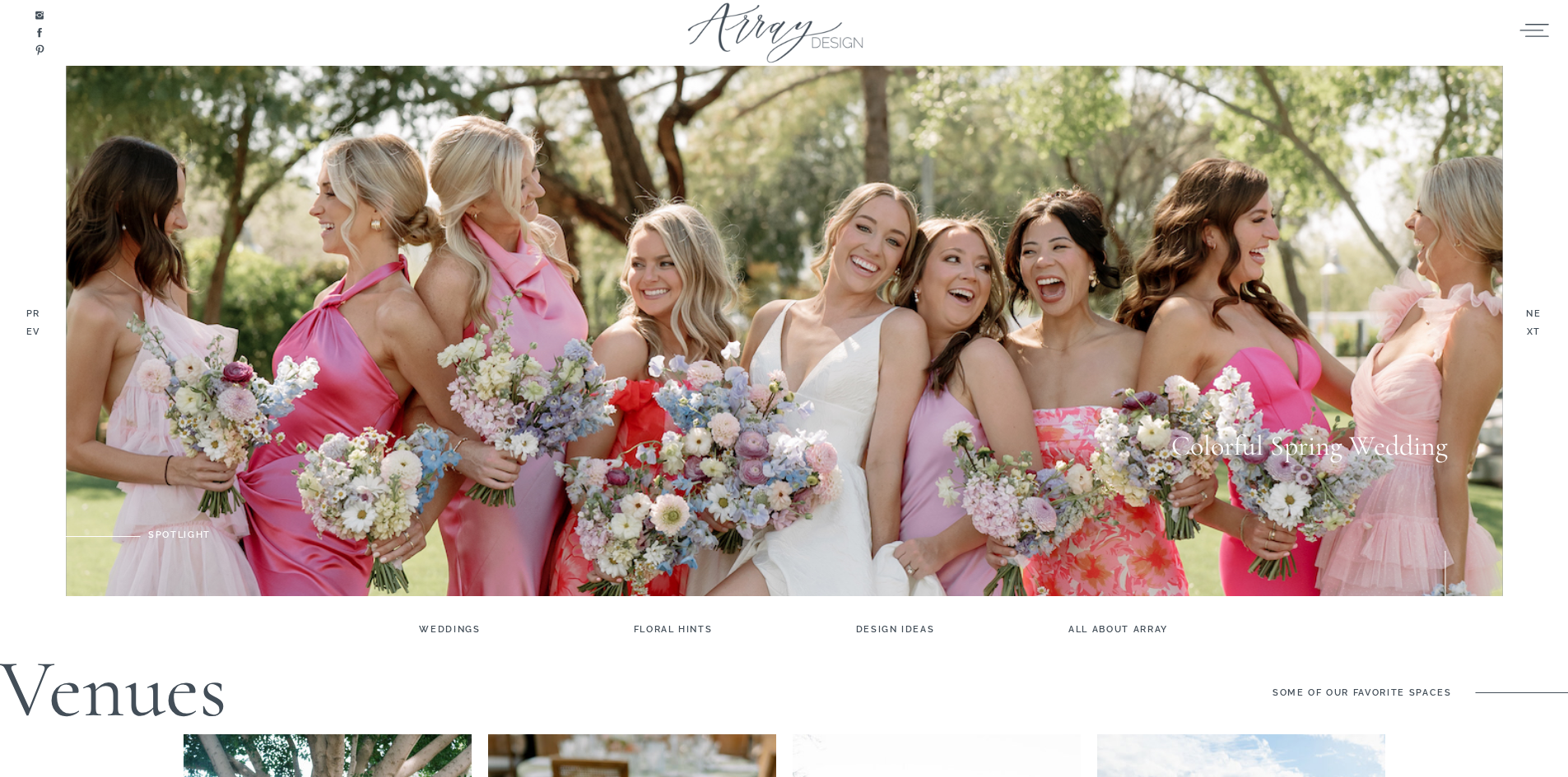
scroll to position [247, 0]
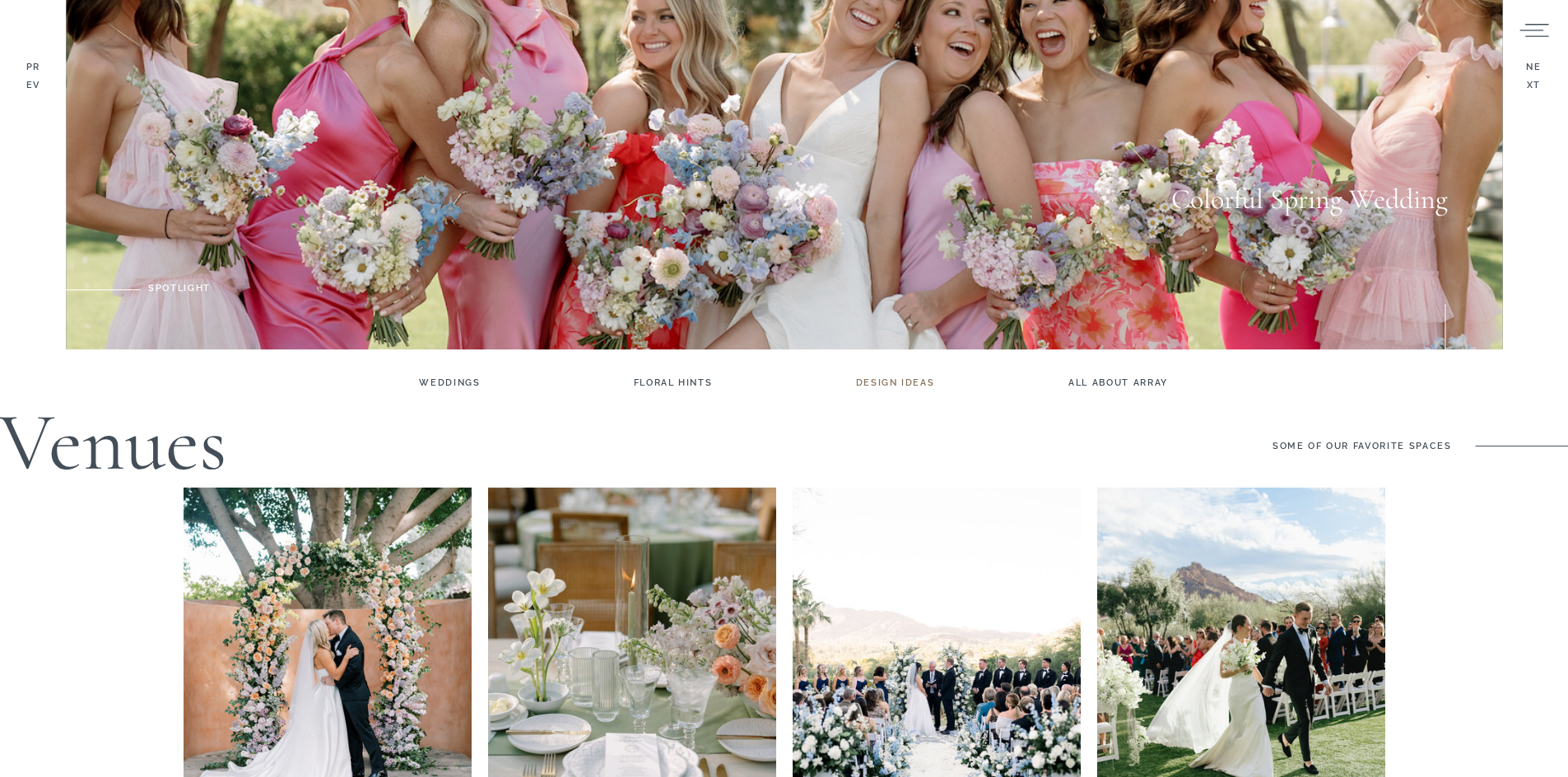
click at [896, 380] on h3 "Design ideas" at bounding box center [895, 383] width 135 height 18
click at [1102, 384] on h3 "all about array" at bounding box center [1119, 383] width 135 height 18
